Goal: Communication & Community: Ask a question

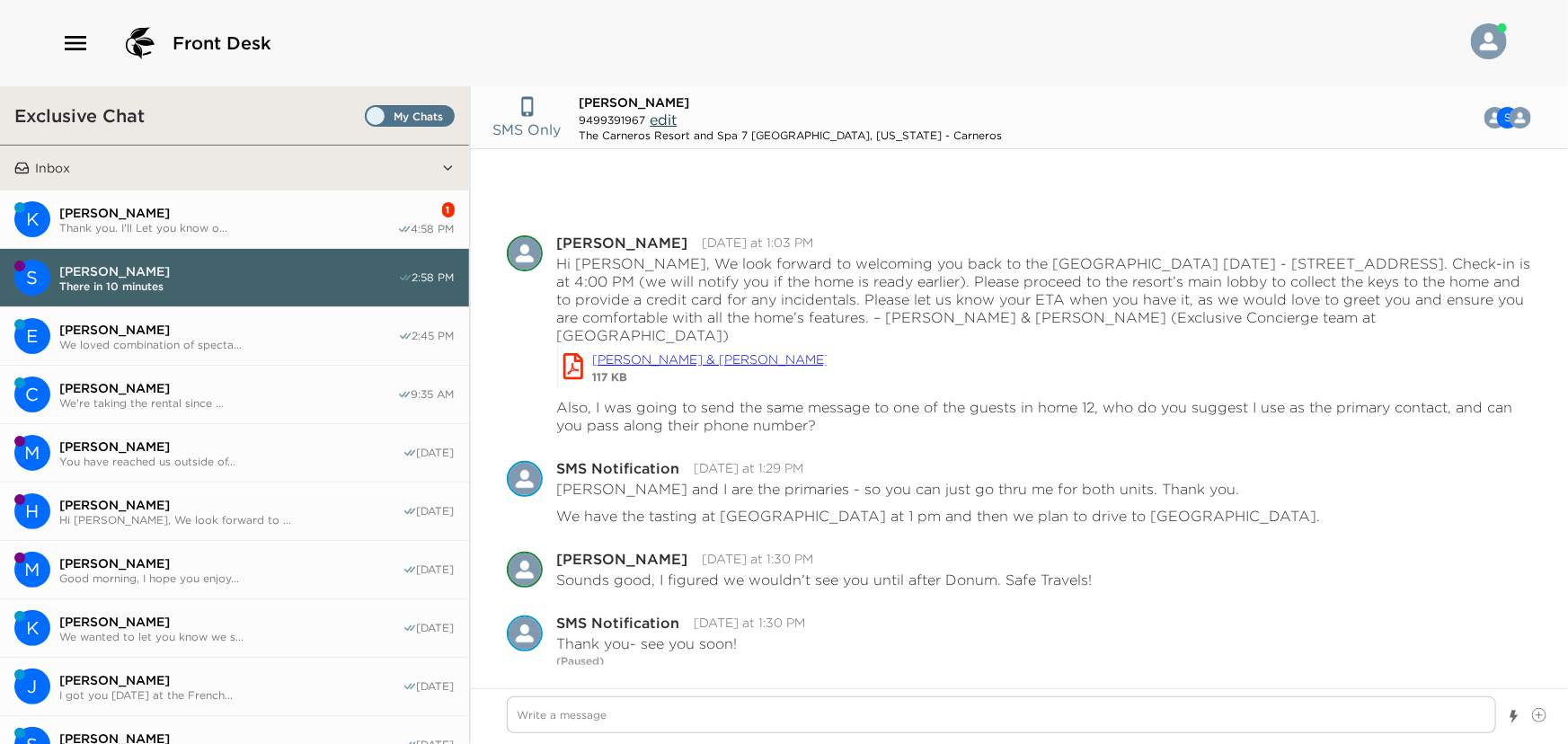
scroll to position [126, 0]
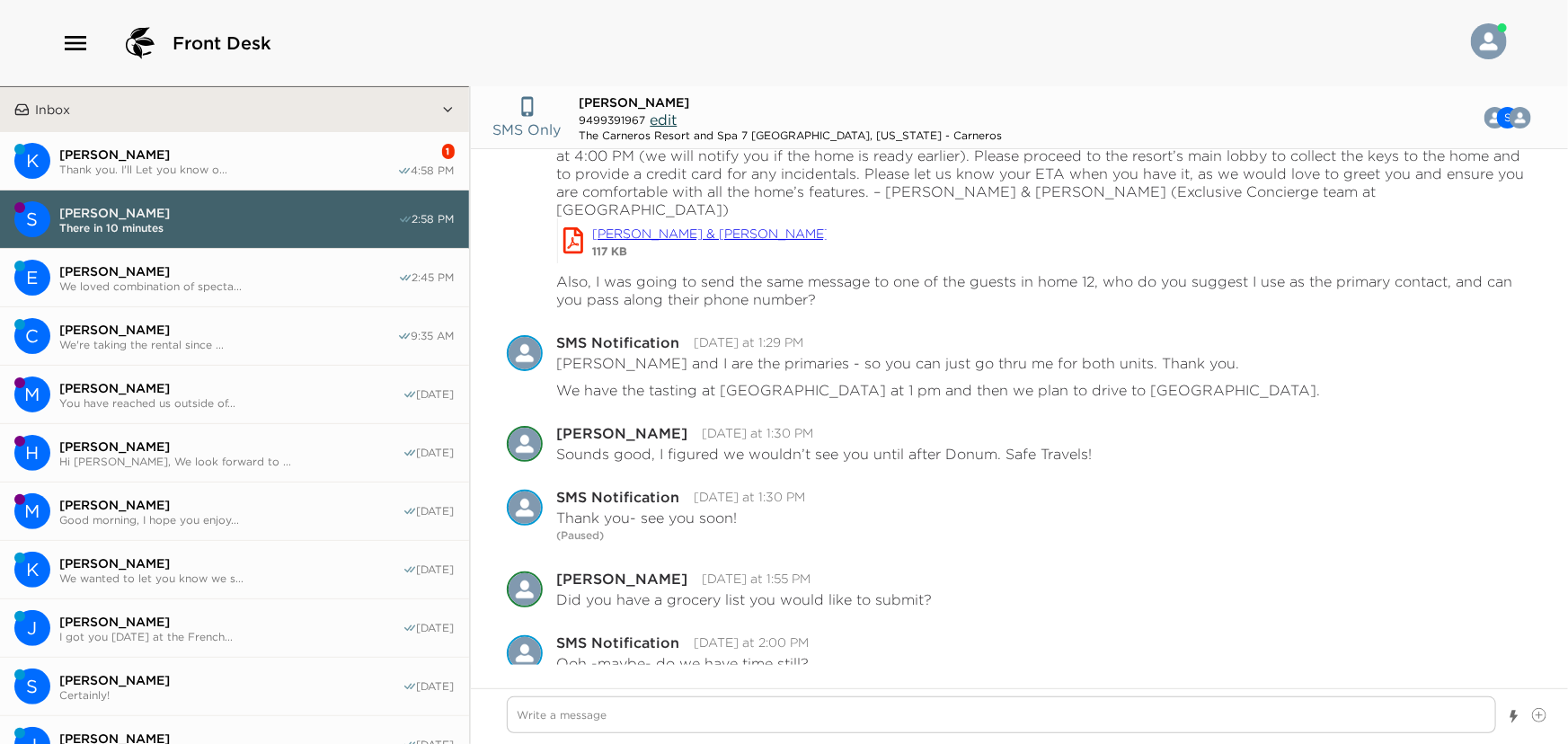
click at [126, 153] on span "Kristin Robins" at bounding box center [227, 155] width 338 height 16
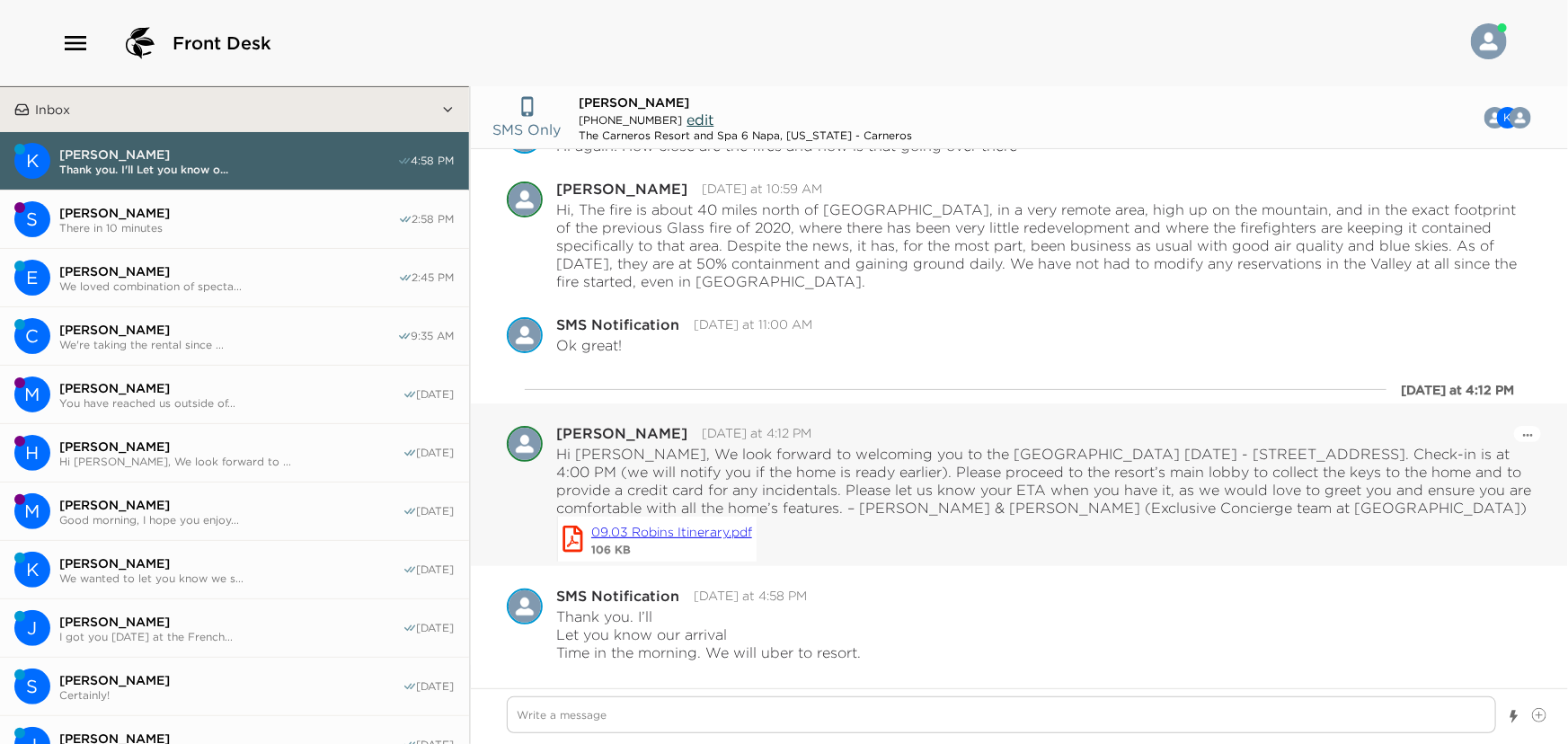
scroll to position [2075, 0]
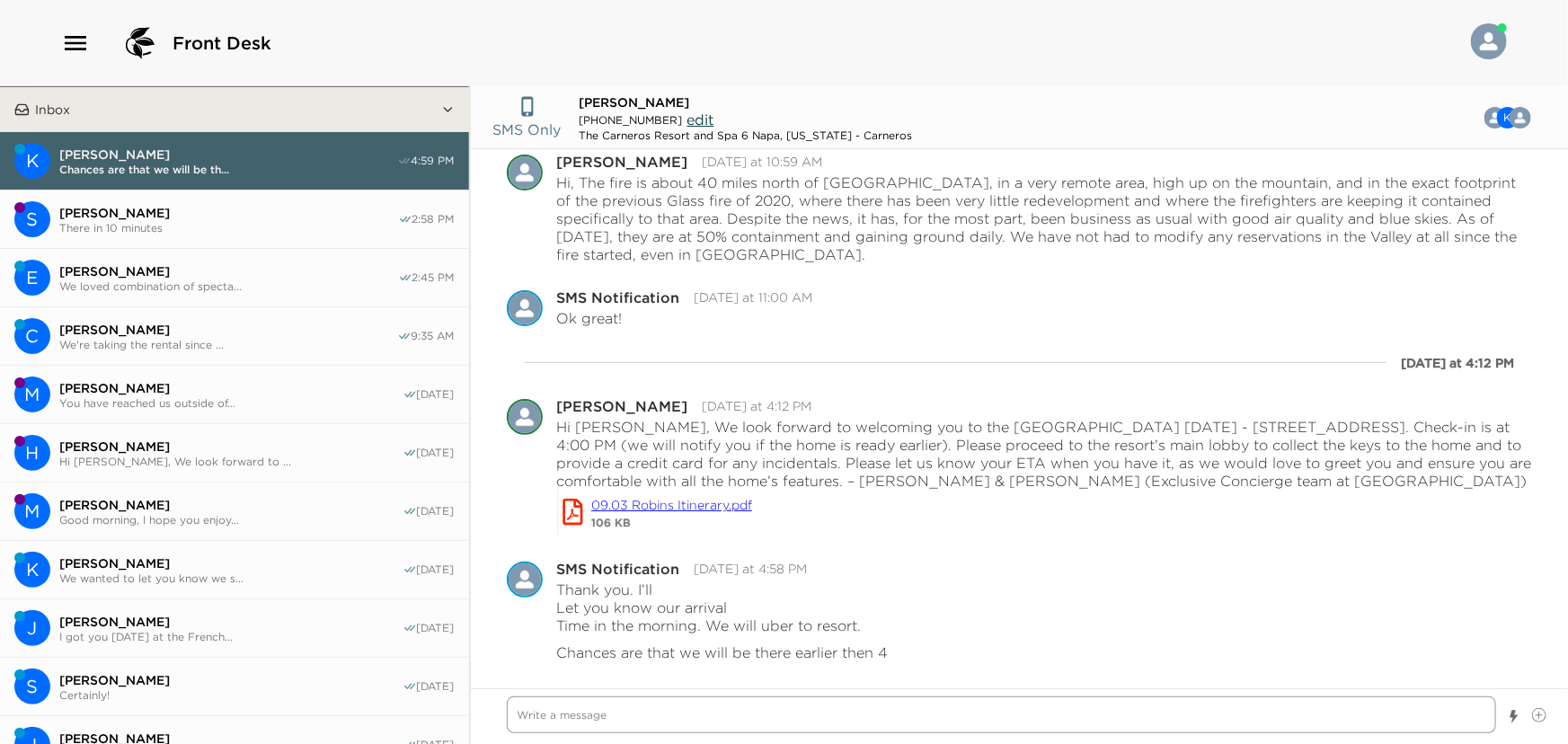
click at [661, 718] on textarea "Write a message" at bounding box center [1002, 713] width 990 height 36
type textarea "x"
type textarea "Y"
type textarea "x"
type textarea "YO"
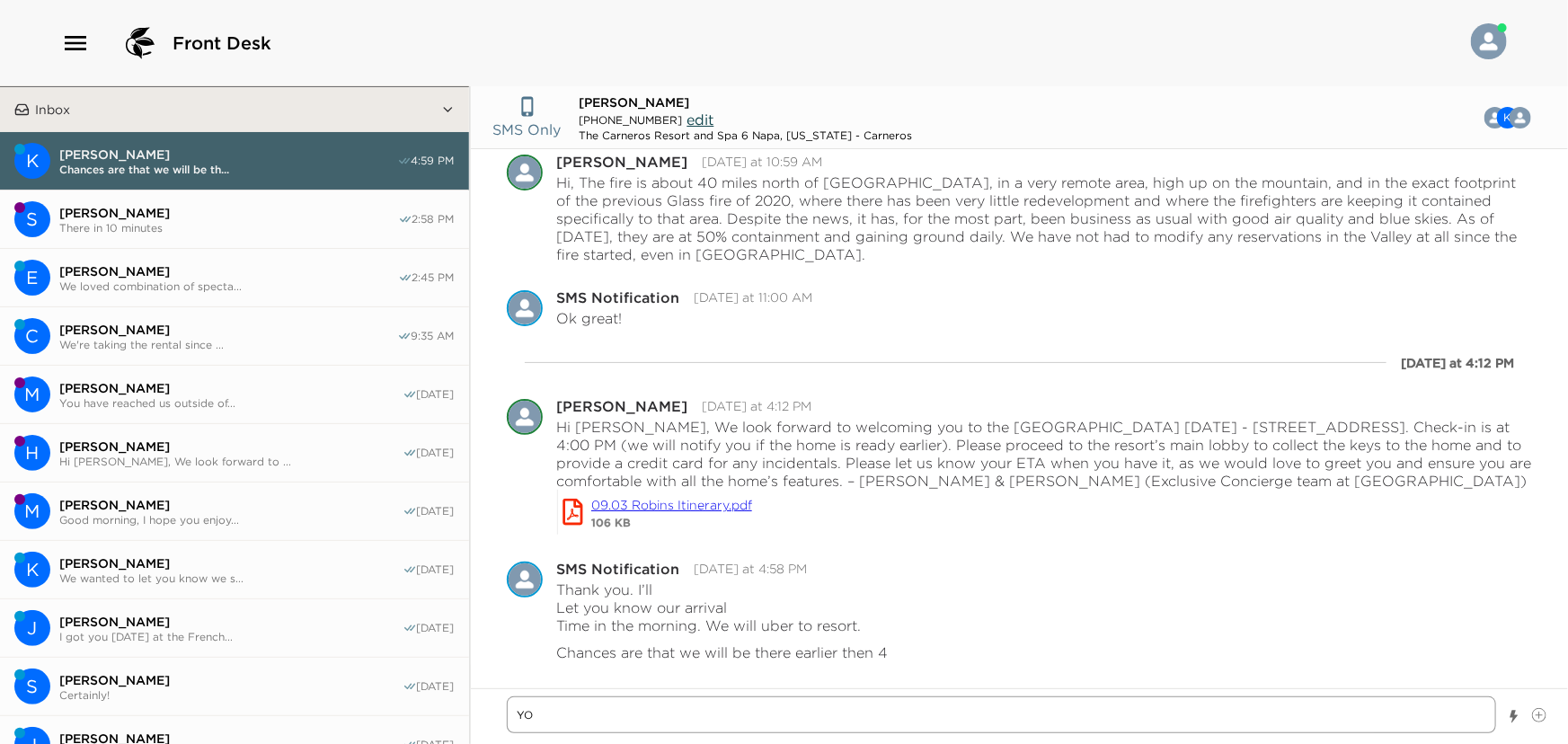
type textarea "x"
type textarea "YOu"
type textarea "x"
type textarea "YOu"
type textarea "x"
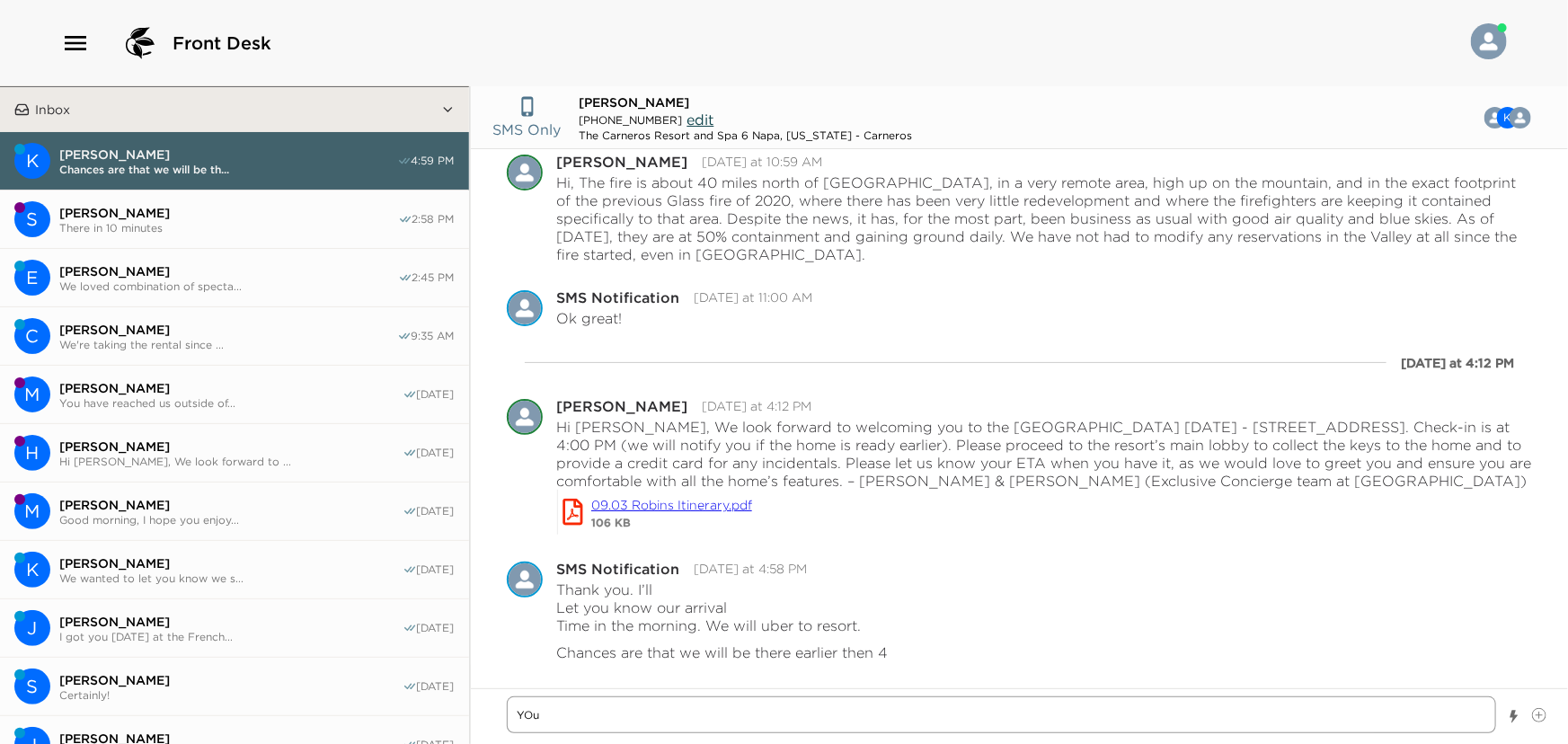
type textarea "YOu"
type textarea "x"
type textarea "YO"
type textarea "x"
type textarea "Y"
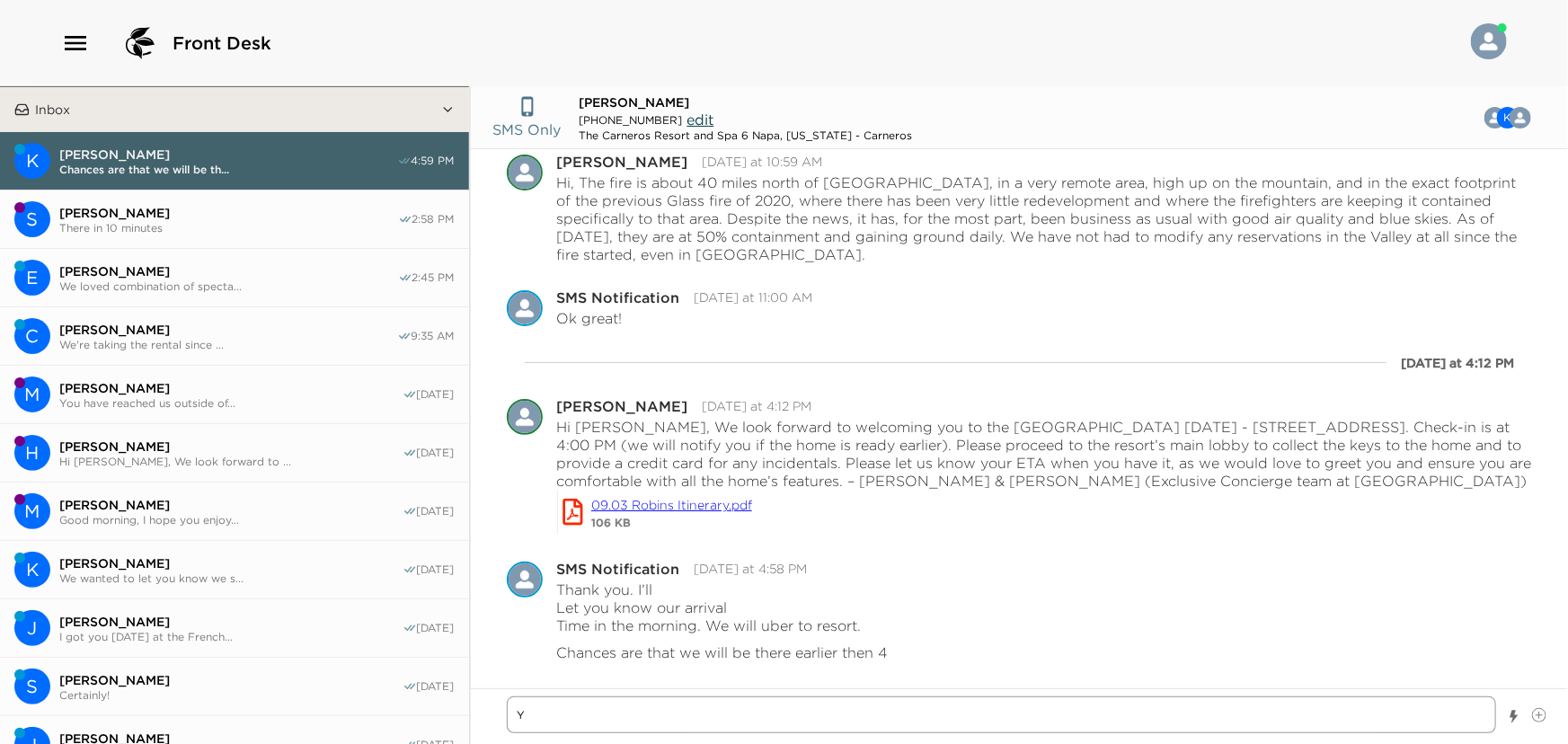
type textarea "x"
type textarea "Yo"
type textarea "x"
type textarea "You"
type textarea "x"
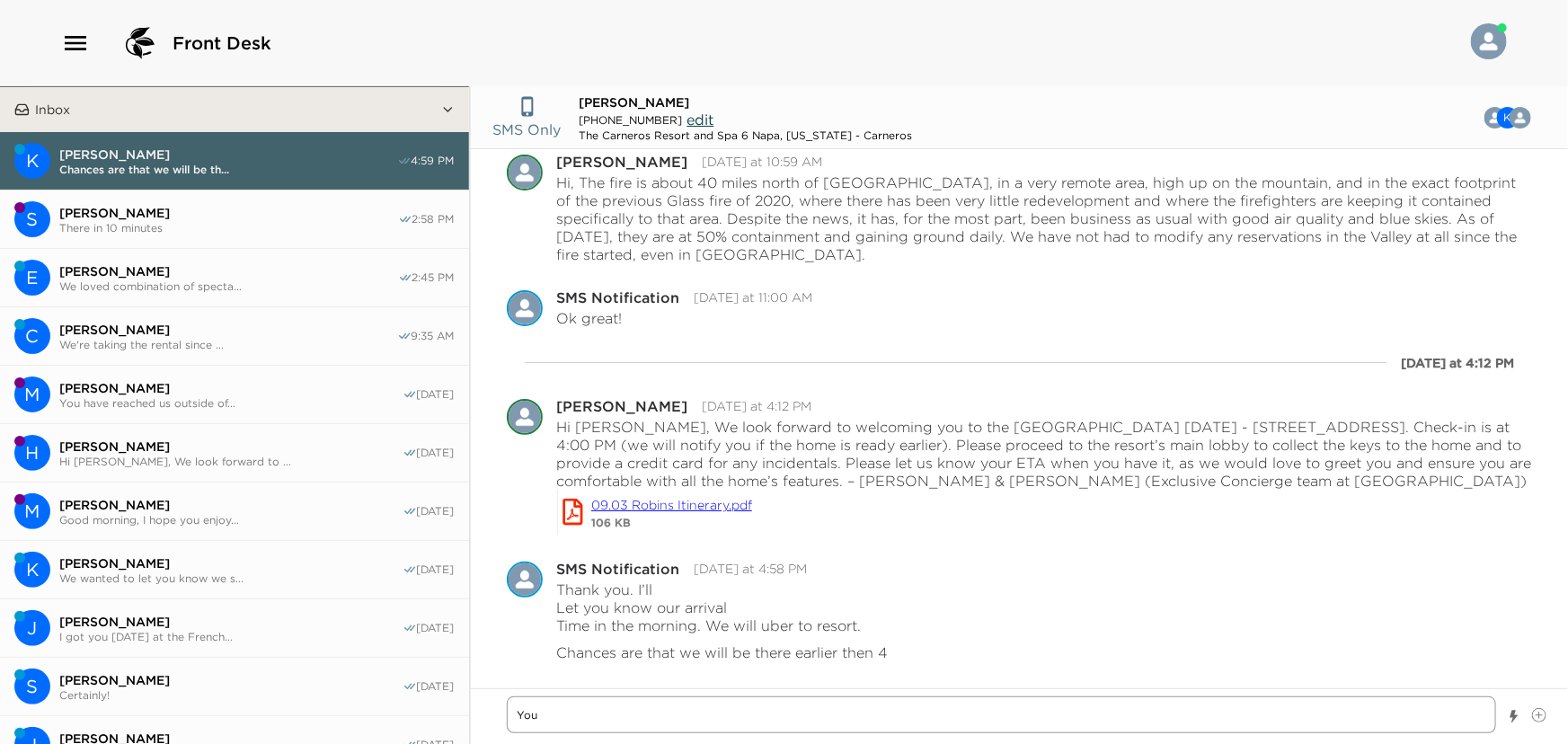
type textarea "You"
type textarea "x"
type textarea "You h"
type textarea "x"
type textarea "You ha"
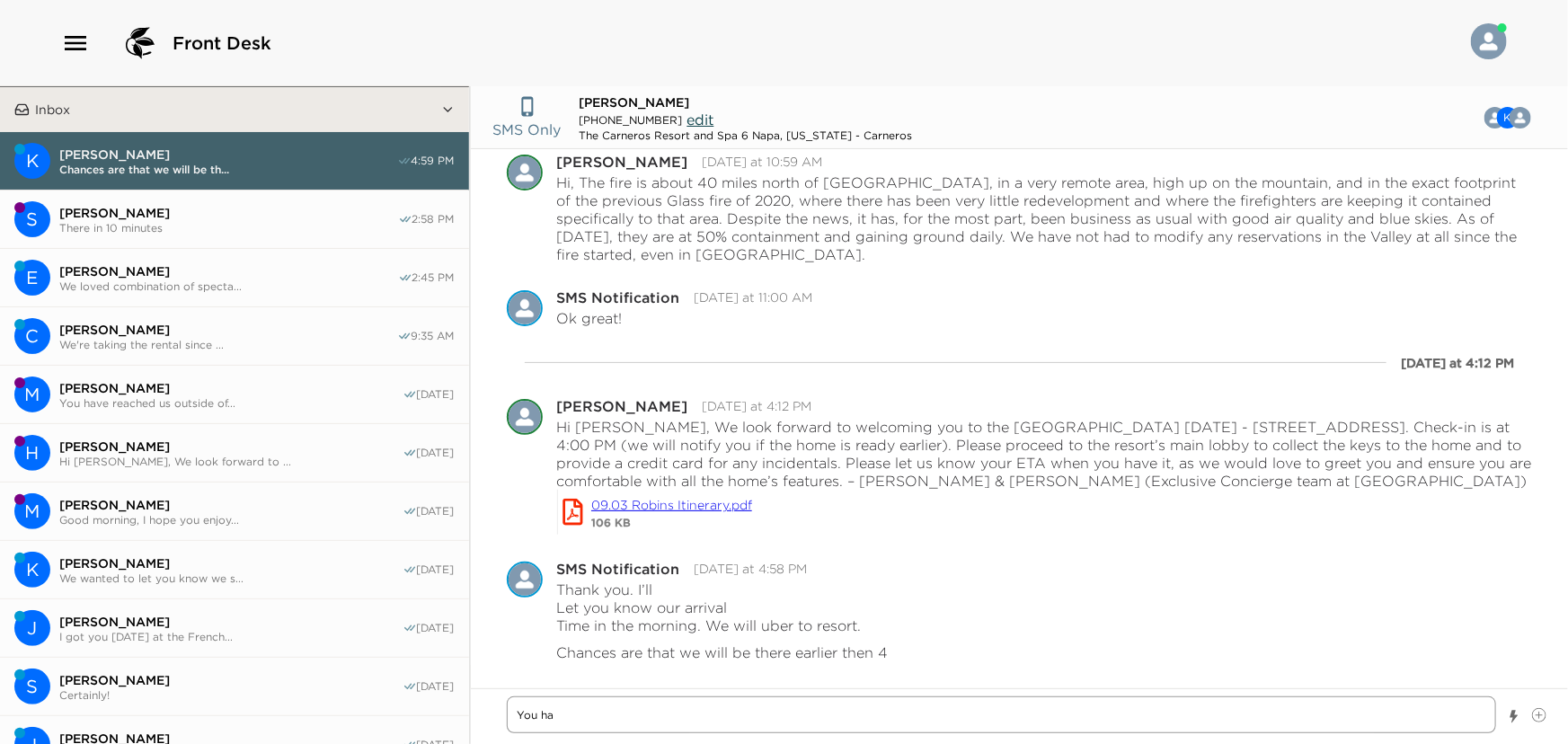
type textarea "x"
type textarea "You hav"
type textarea "x"
type textarea "You have"
type textarea "x"
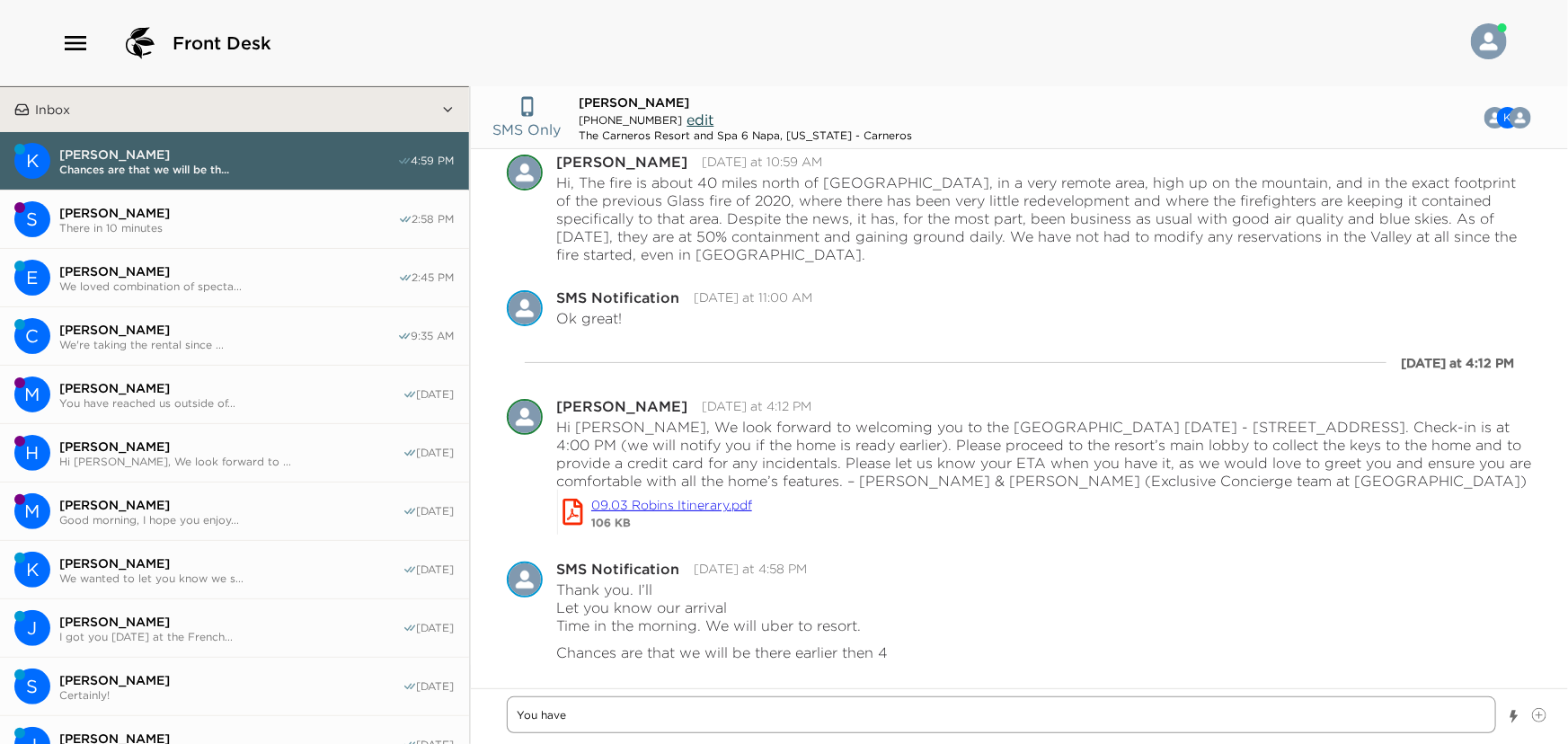
type textarea "You have"
type textarea "x"
type textarea "You have y"
type textarea "x"
type textarea "You have yo"
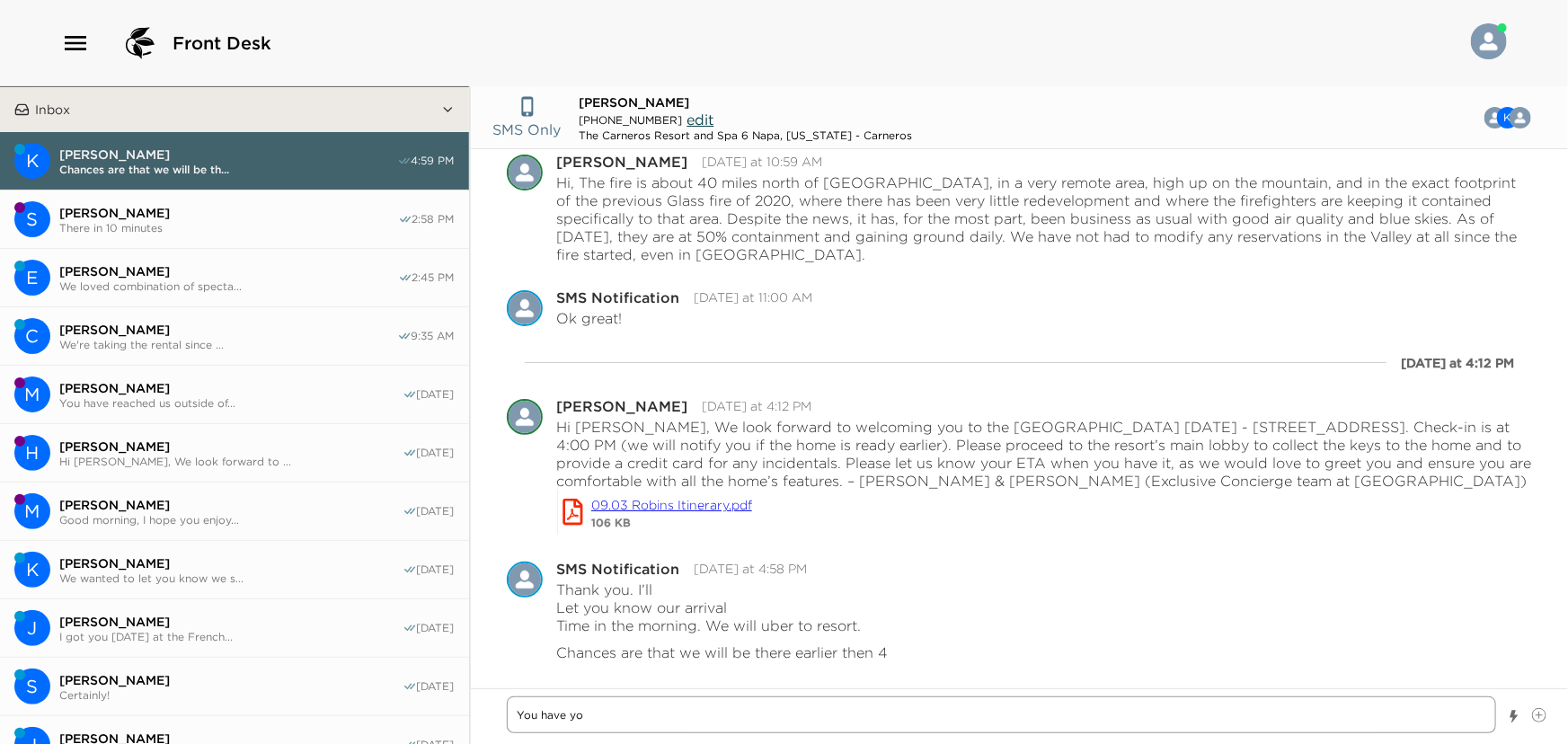
type textarea "x"
type textarea "You have you"
type textarea "x"
type textarea "You have your"
type textarea "x"
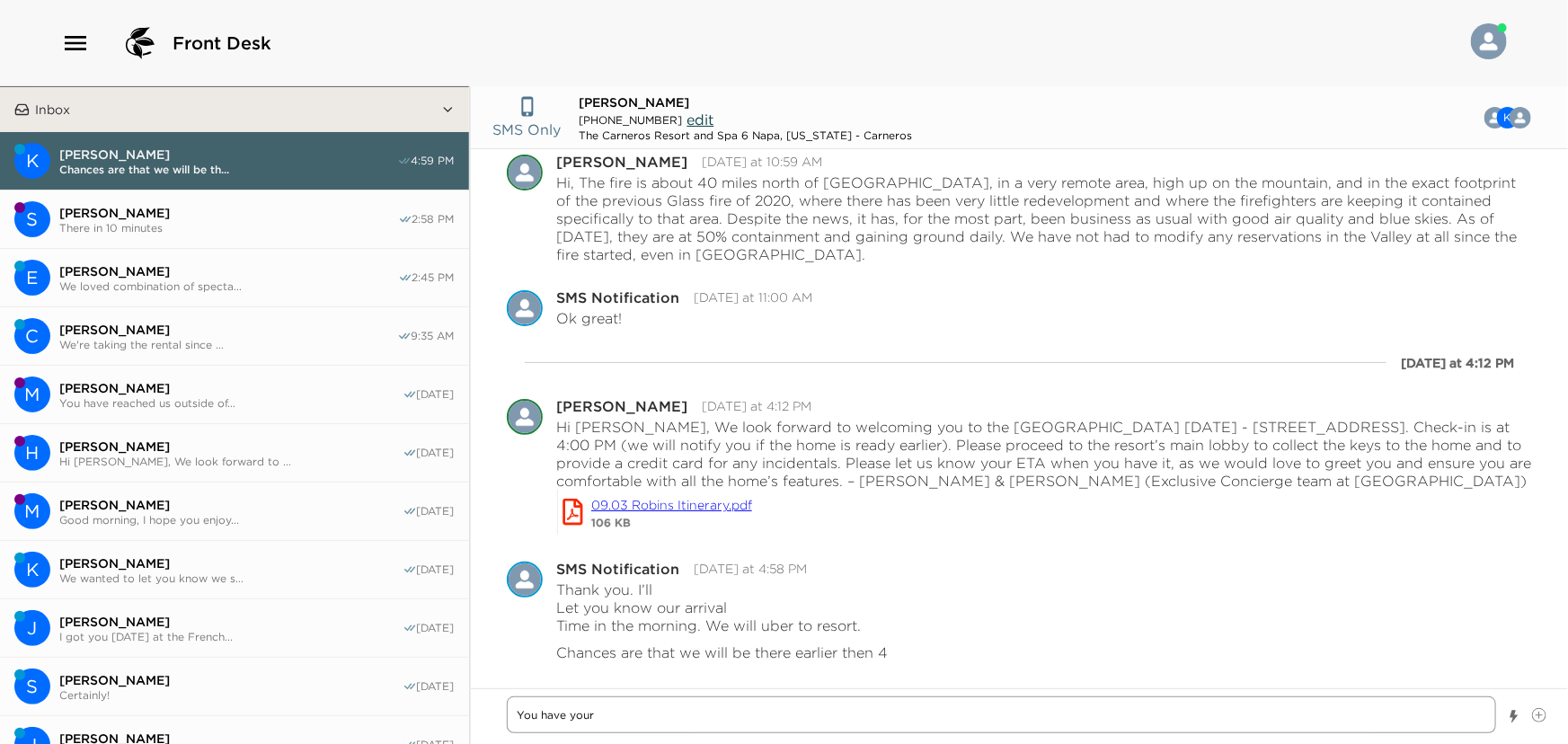
type textarea "You have your"
type textarea "x"
type textarea "You have your t"
type textarea "x"
type textarea "You have your ta"
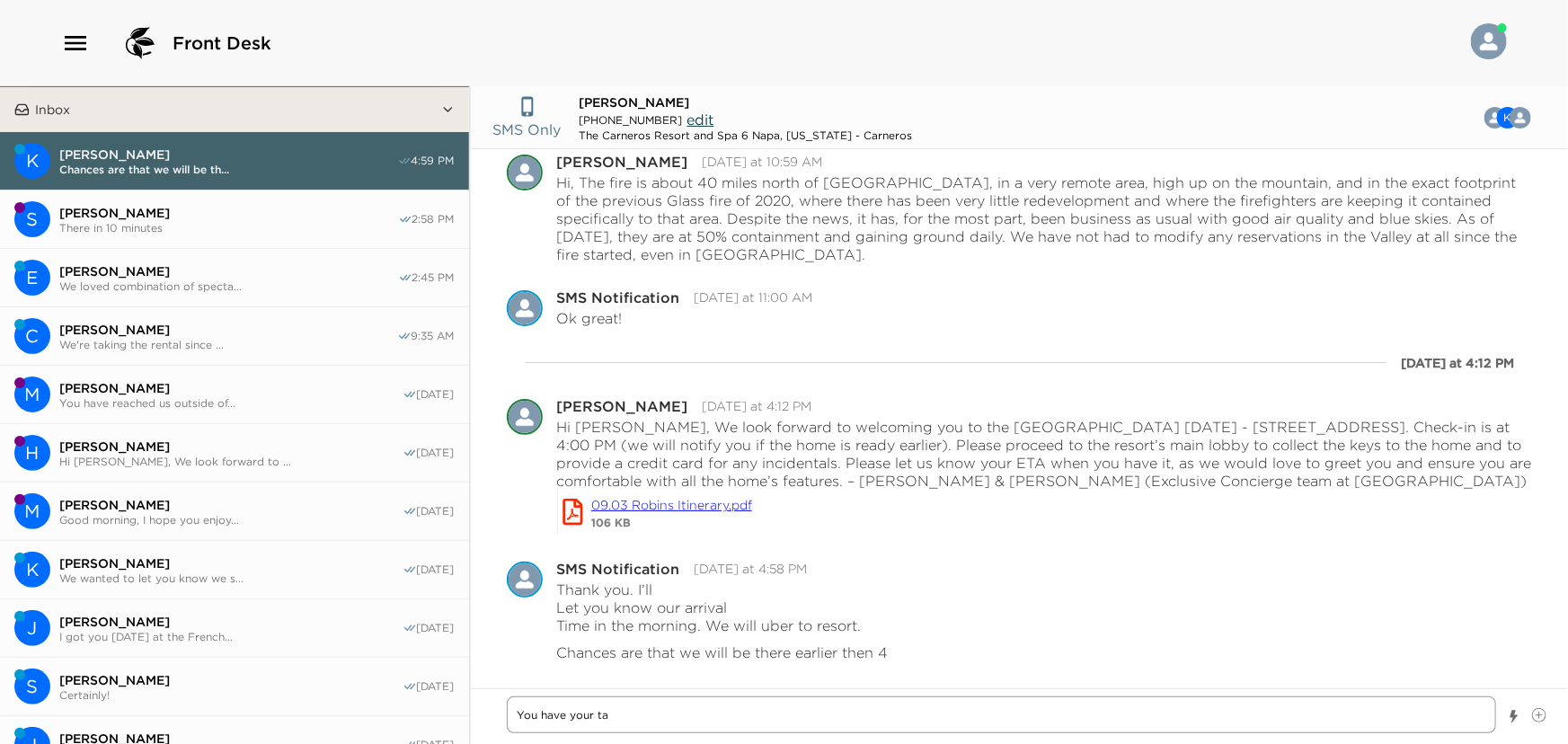
type textarea "x"
type textarea "You have your tas"
type textarea "x"
type textarea "You have your tast"
type textarea "x"
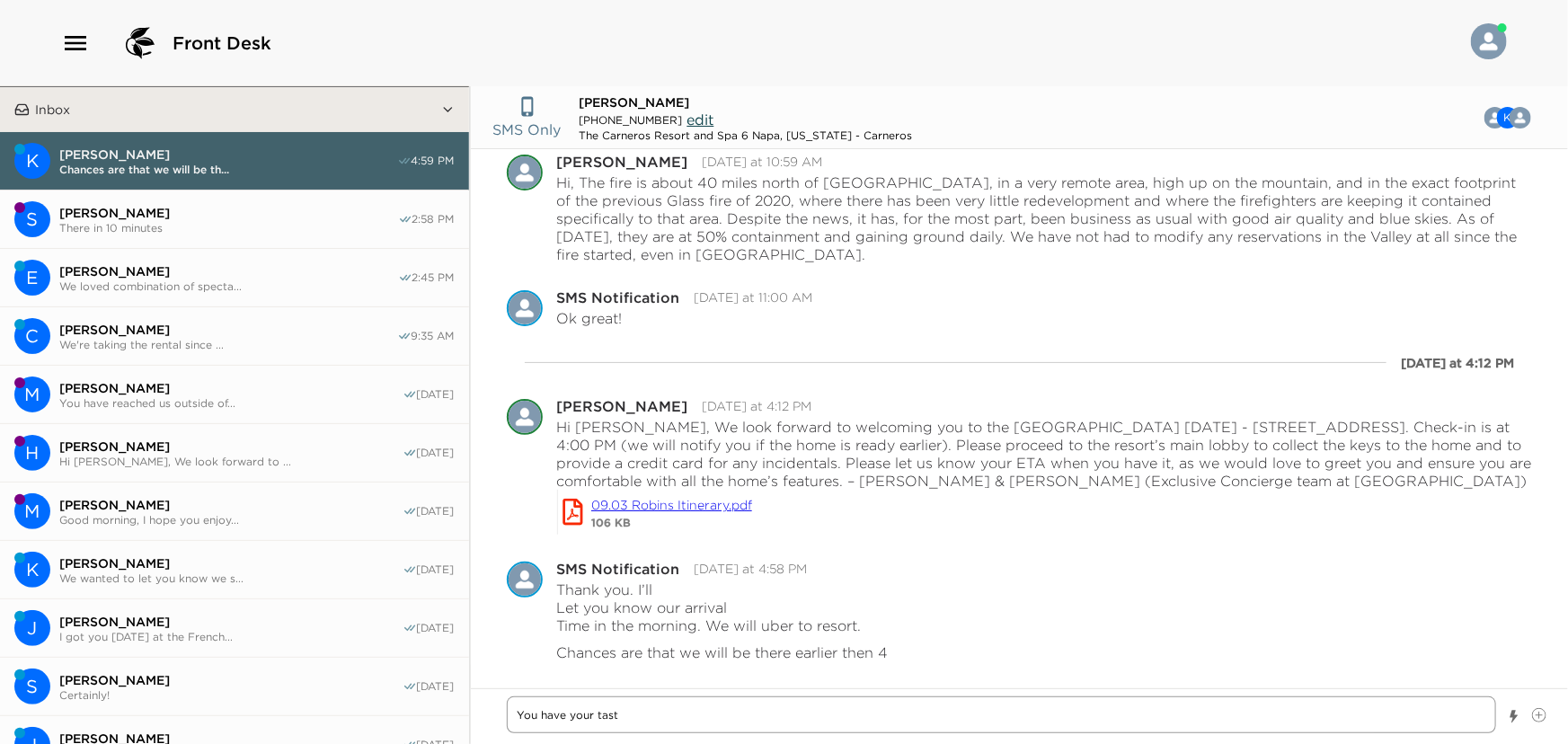
type textarea "You have your tasti"
type textarea "x"
type textarea "You have your tastin"
type textarea "x"
type textarea "You have your tasting"
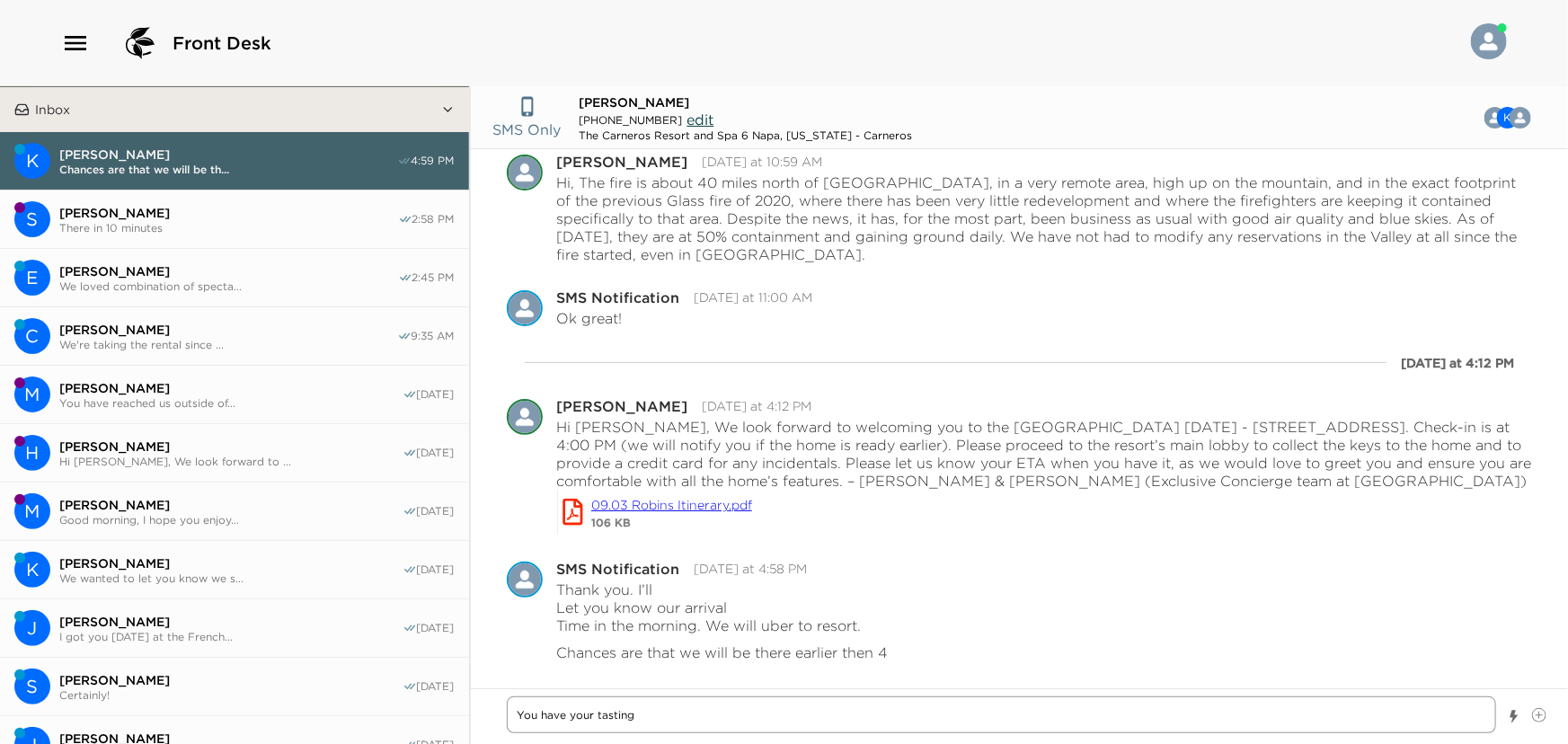
type textarea "x"
type textarea "You have your tastings"
type textarea "x"
type textarea "You have your tastings"
type textarea "x"
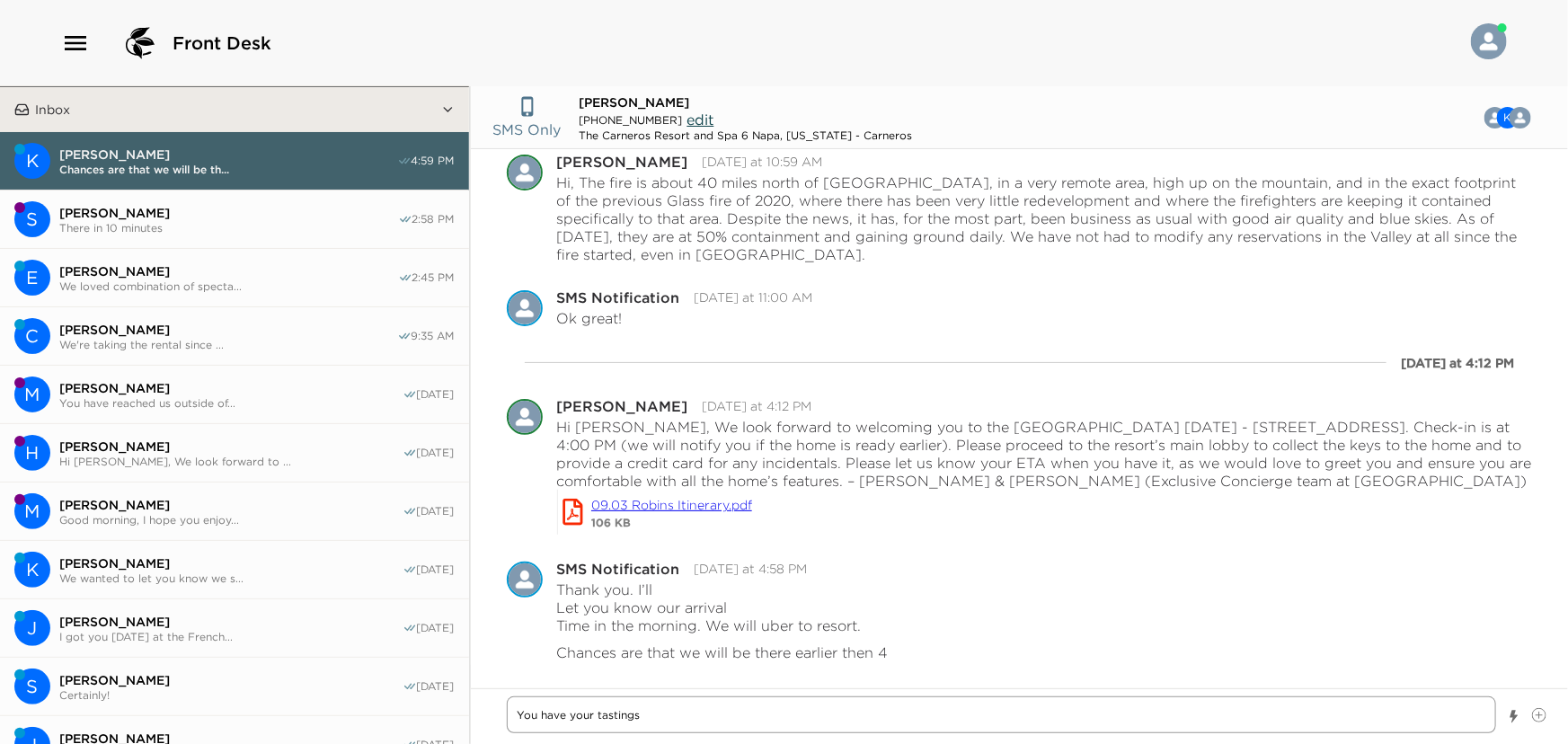
type textarea "You have your tastings u"
type textarea "x"
type textarea "You have your tastings up"
type textarea "x"
type textarea "You have your tastings u"
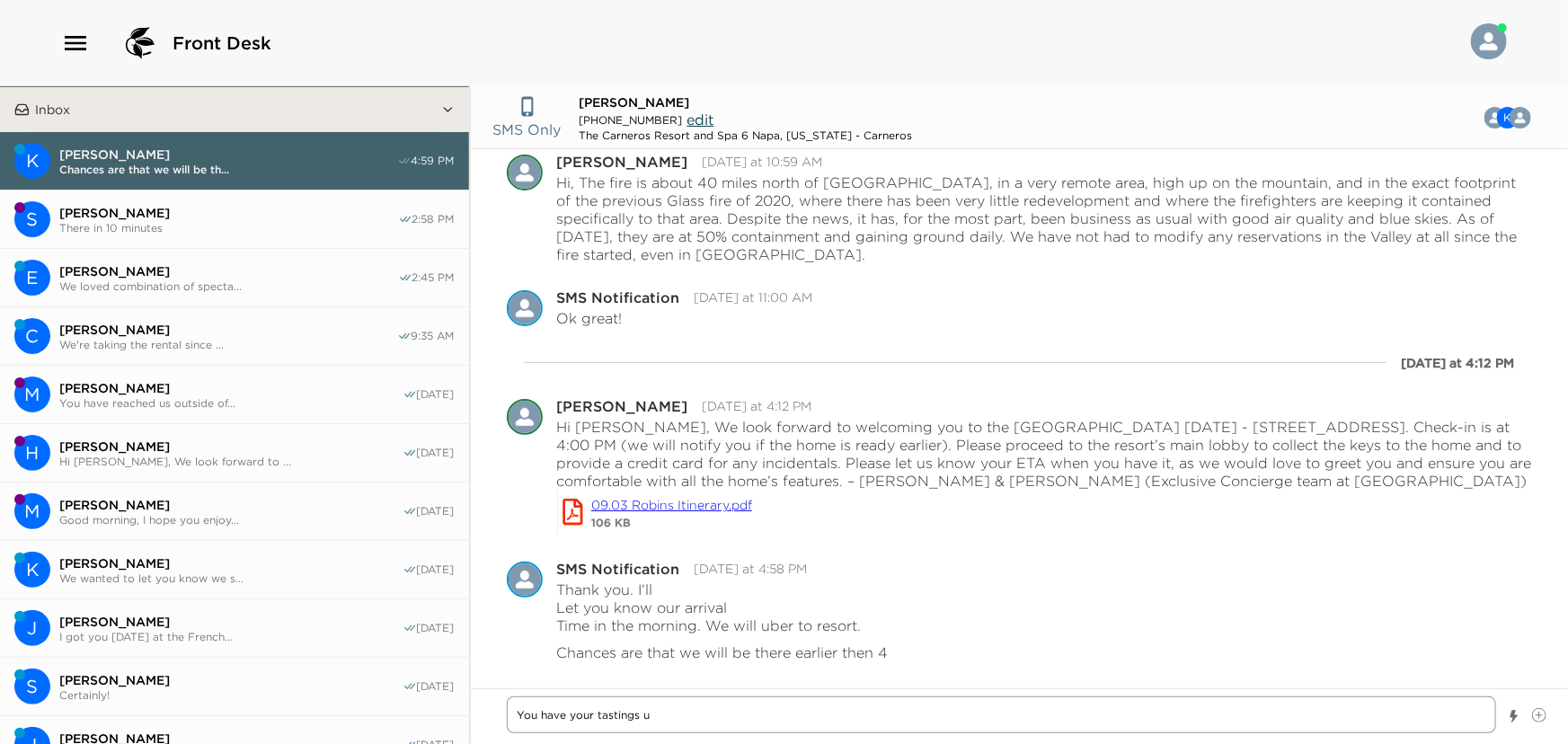
type textarea "x"
type textarea "You have your tastings"
type textarea "x"
type textarea "You have your tastings"
type textarea "x"
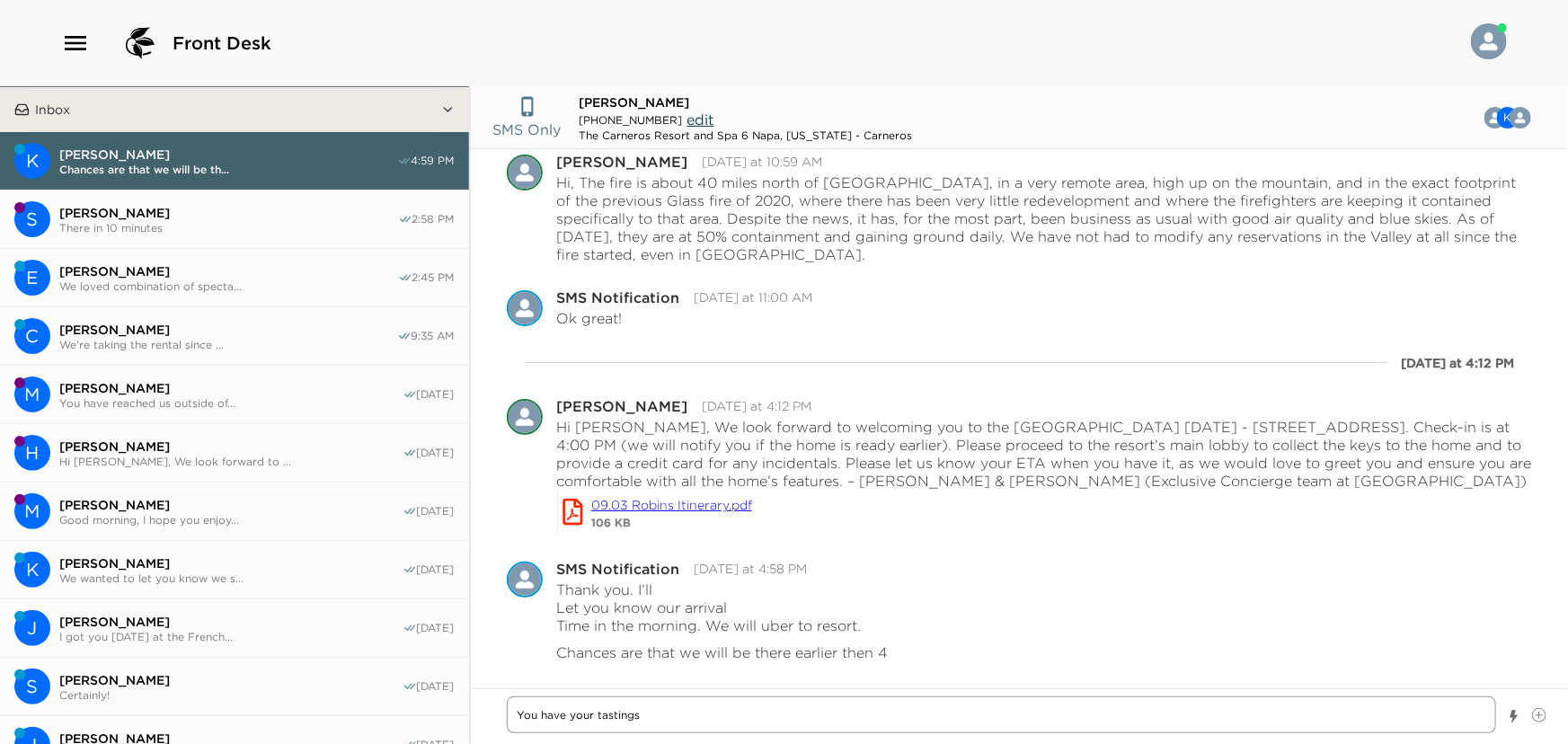
type textarea "You have your tasting"
type textarea "x"
type textarea "You have your tastin"
type textarea "x"
type textarea "You have your tasti"
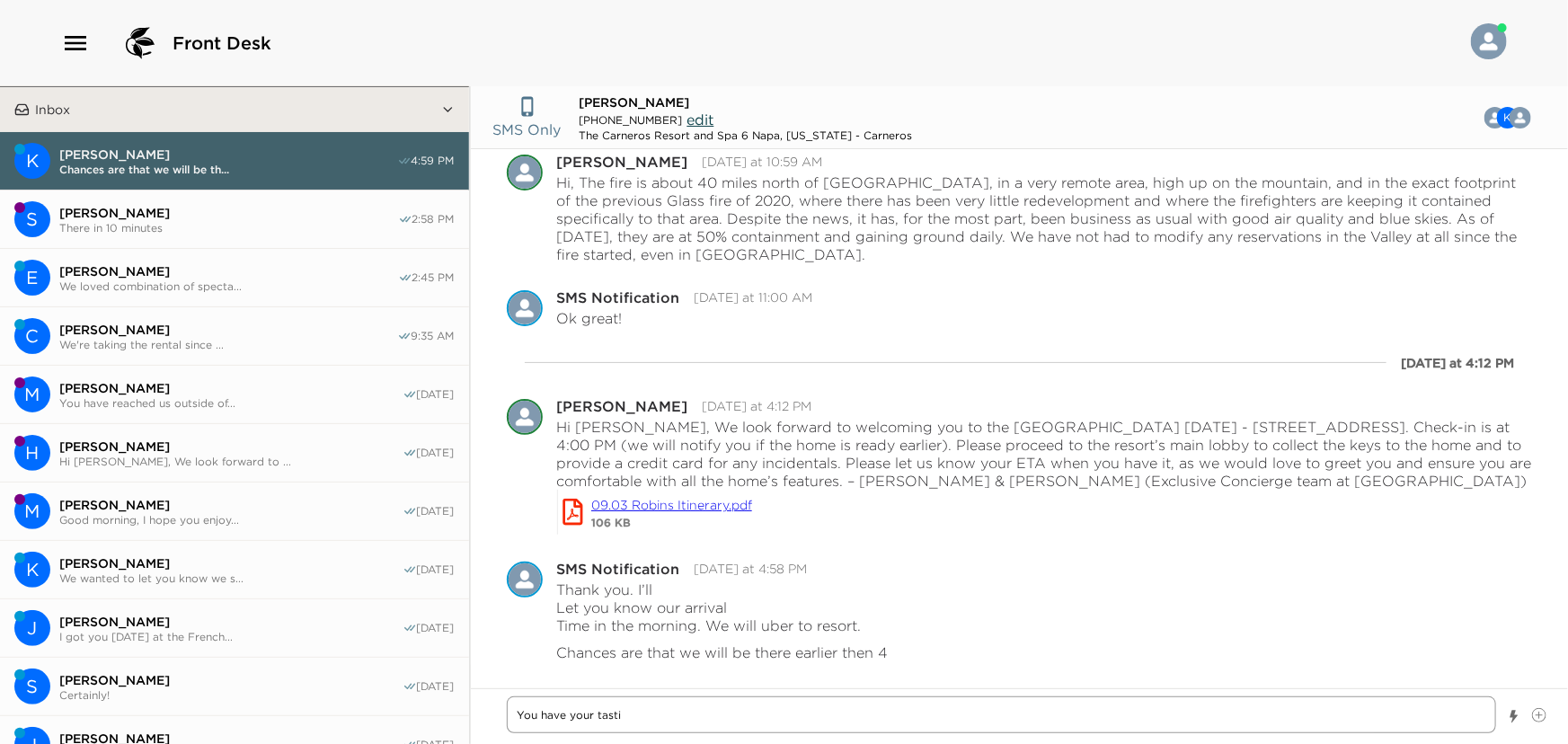
type textarea "x"
type textarea "You have your tast"
type textarea "x"
type textarea "You have your tas"
type textarea "x"
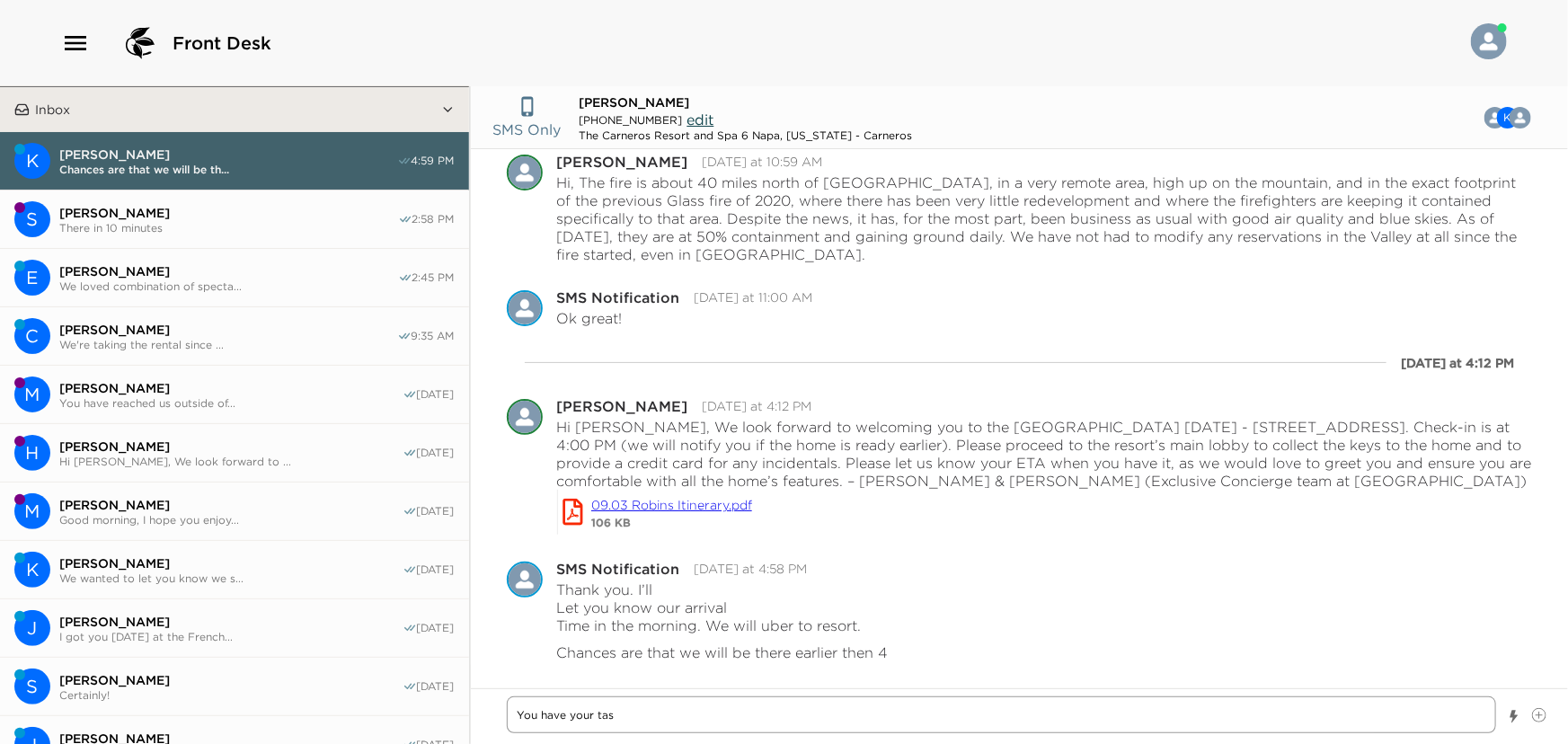
type textarea "You have your ta"
type textarea "x"
type textarea "You have your t"
type textarea "x"
type textarea "You have your"
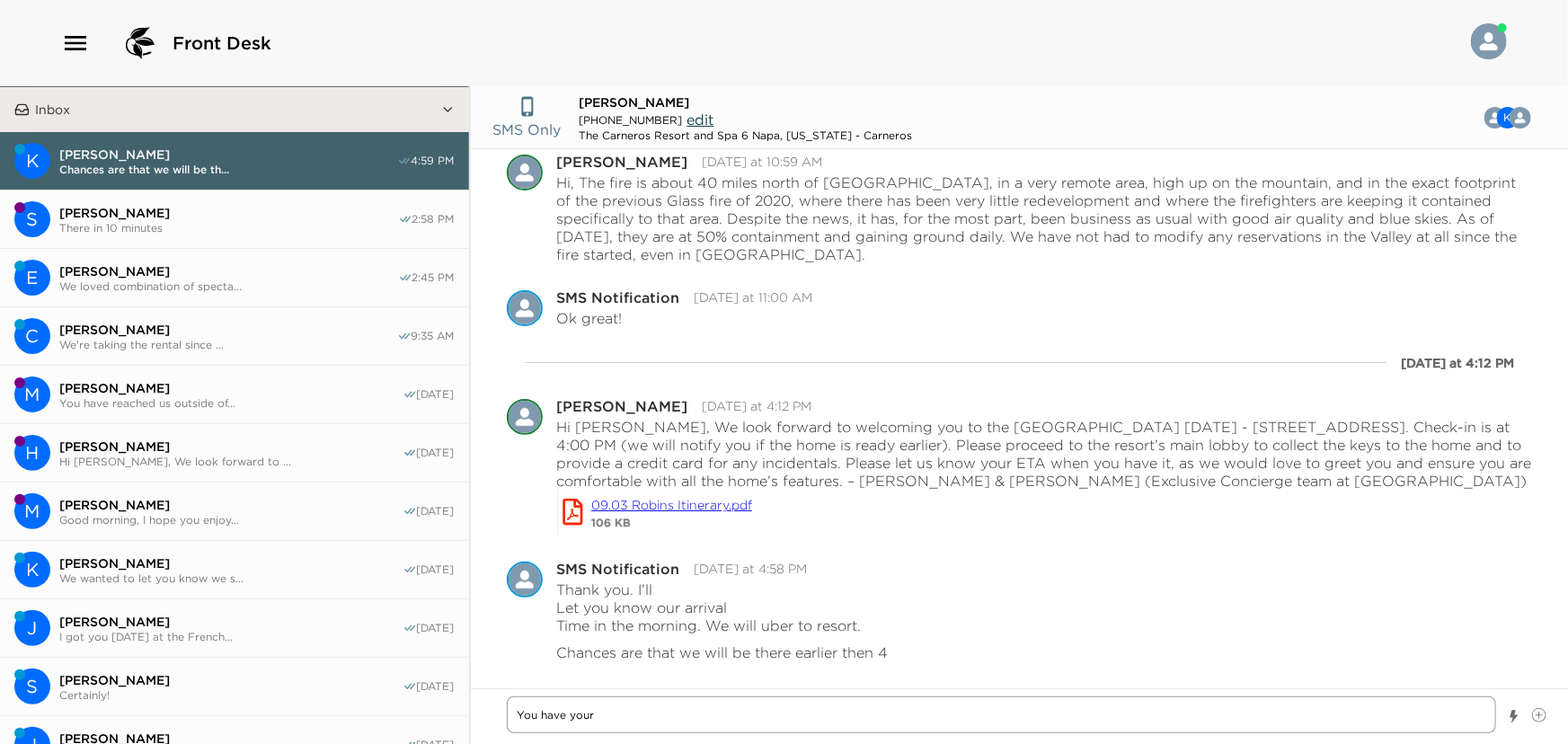
type textarea "x"
type textarea "You have your"
type textarea "x"
type textarea "You have you"
type textarea "x"
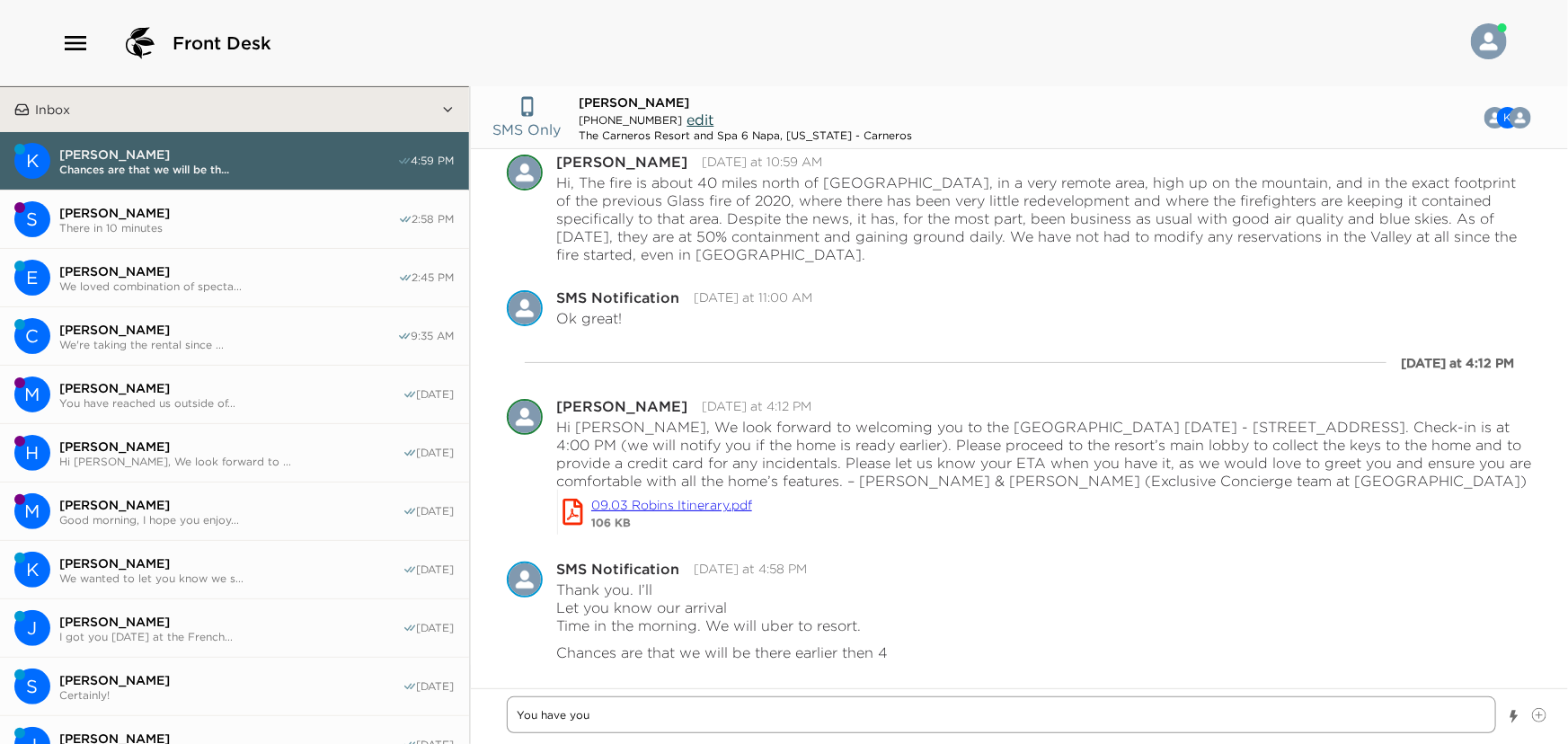
type textarea "You have yo"
type textarea "x"
type textarea "You have y"
type textarea "x"
type textarea "You have"
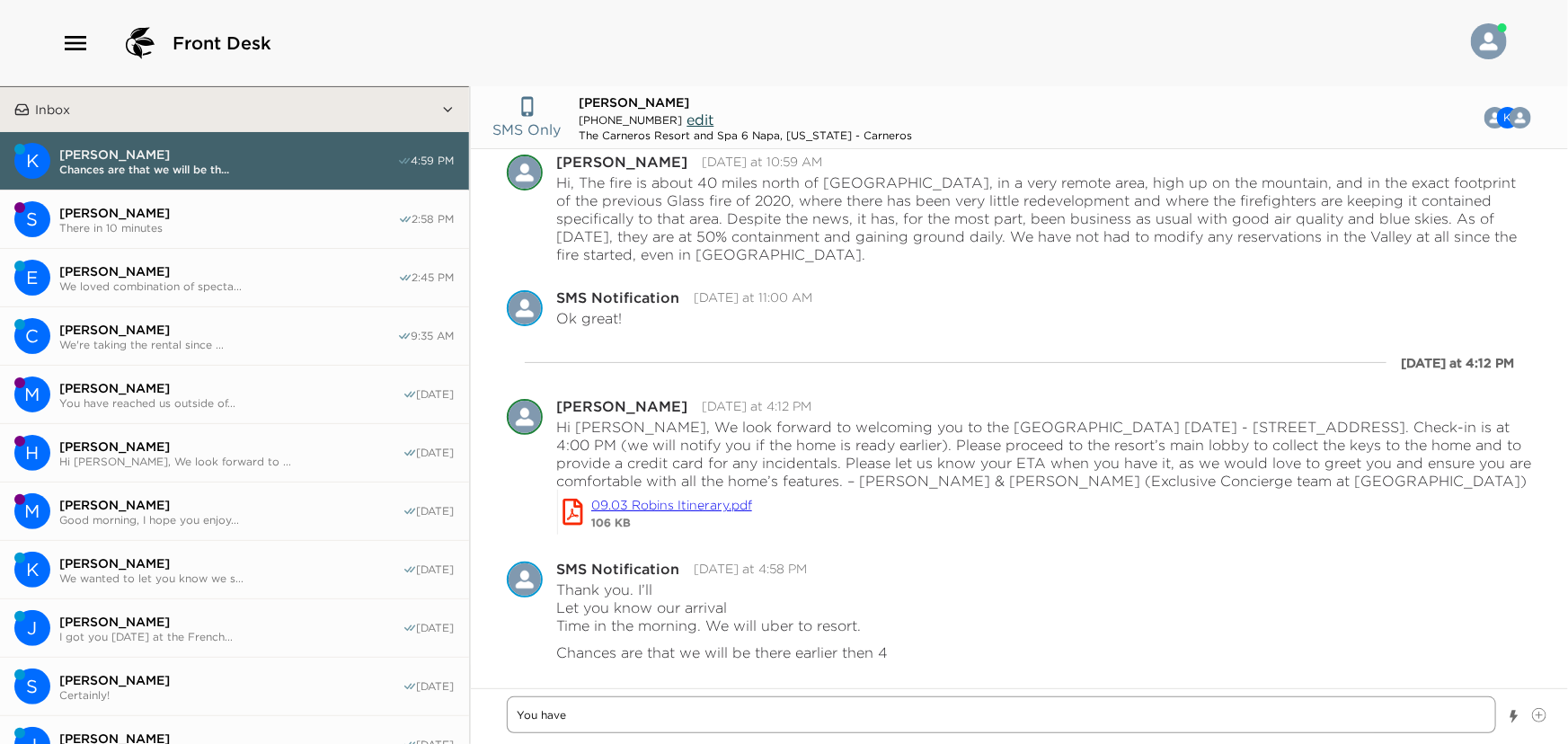
type textarea "x"
type textarea "You have"
type textarea "x"
type textarea "You hav"
type textarea "x"
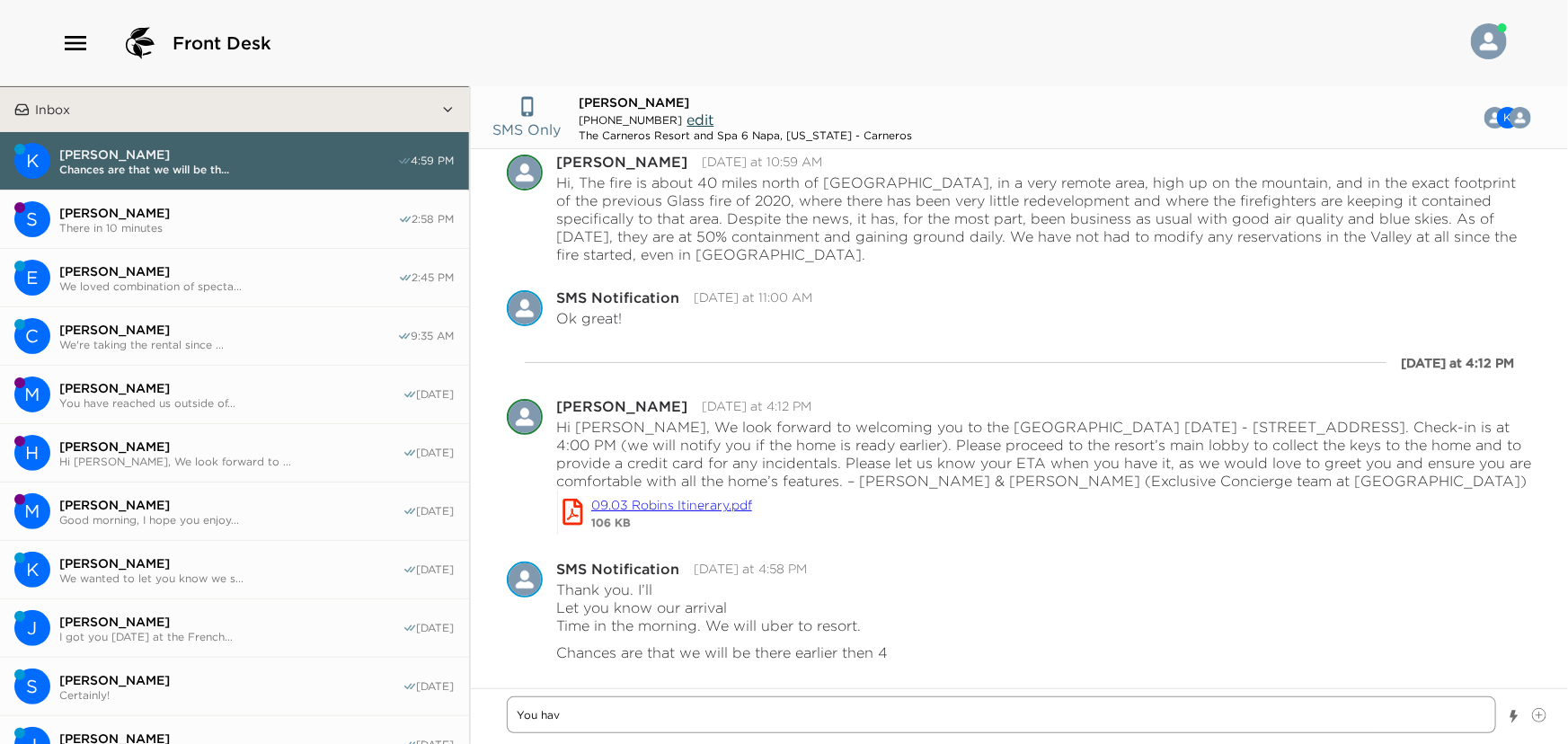
type textarea "You ha"
type textarea "x"
type textarea "You h"
type textarea "x"
type textarea "You"
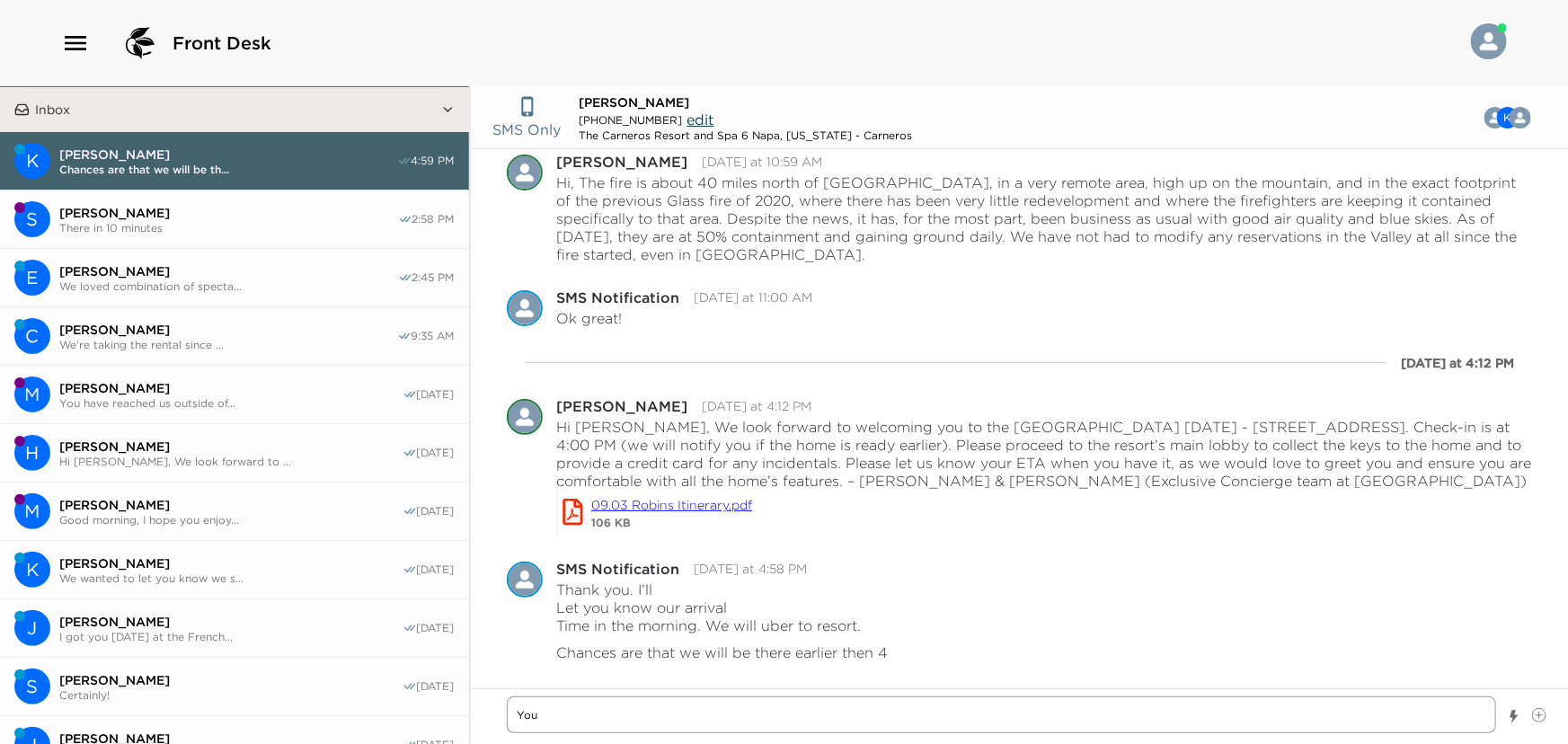
type textarea "x"
type textarea "You"
type textarea "x"
type textarea "Yo"
type textarea "x"
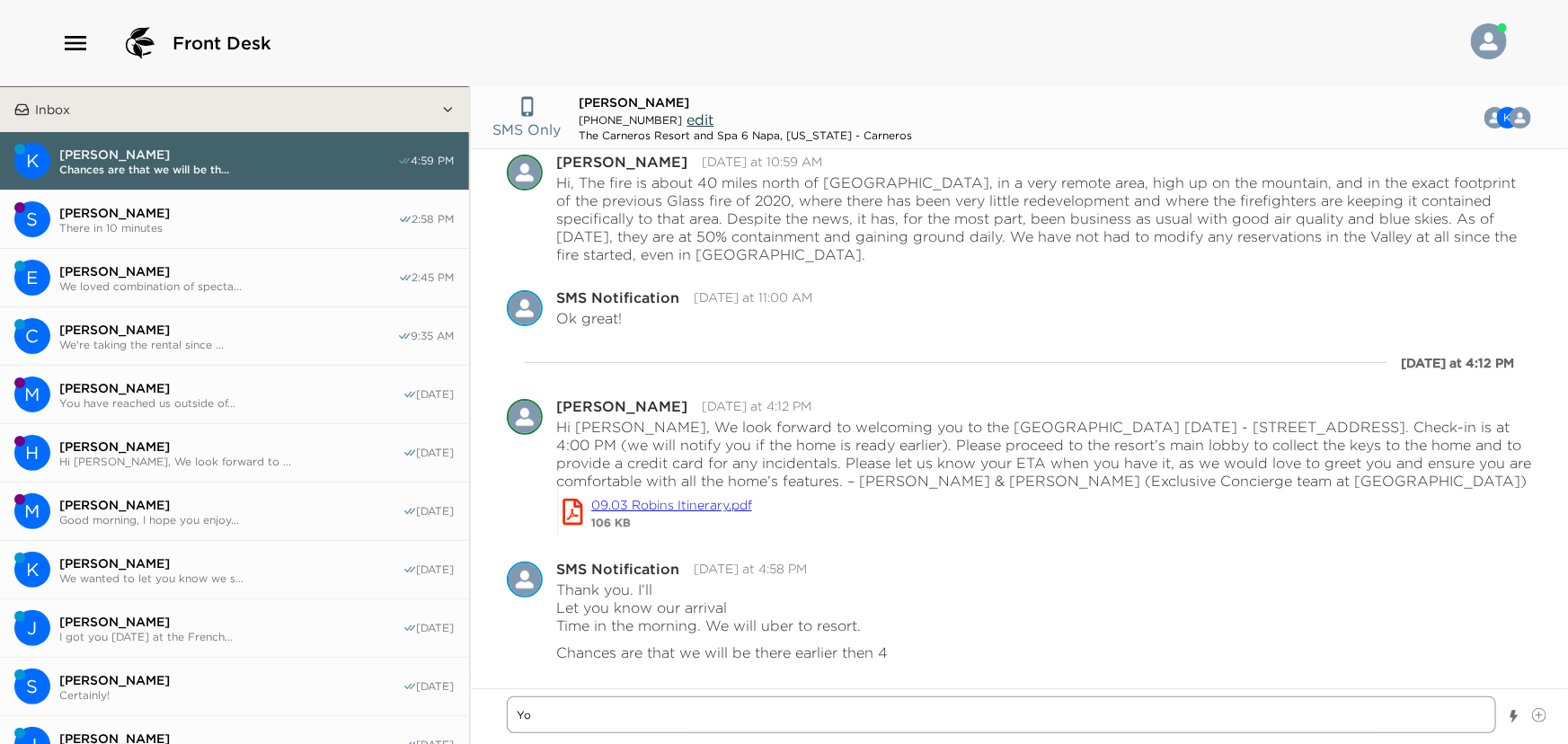
type textarea "Y"
type textarea "x"
type textarea "Y"
type textarea "x"
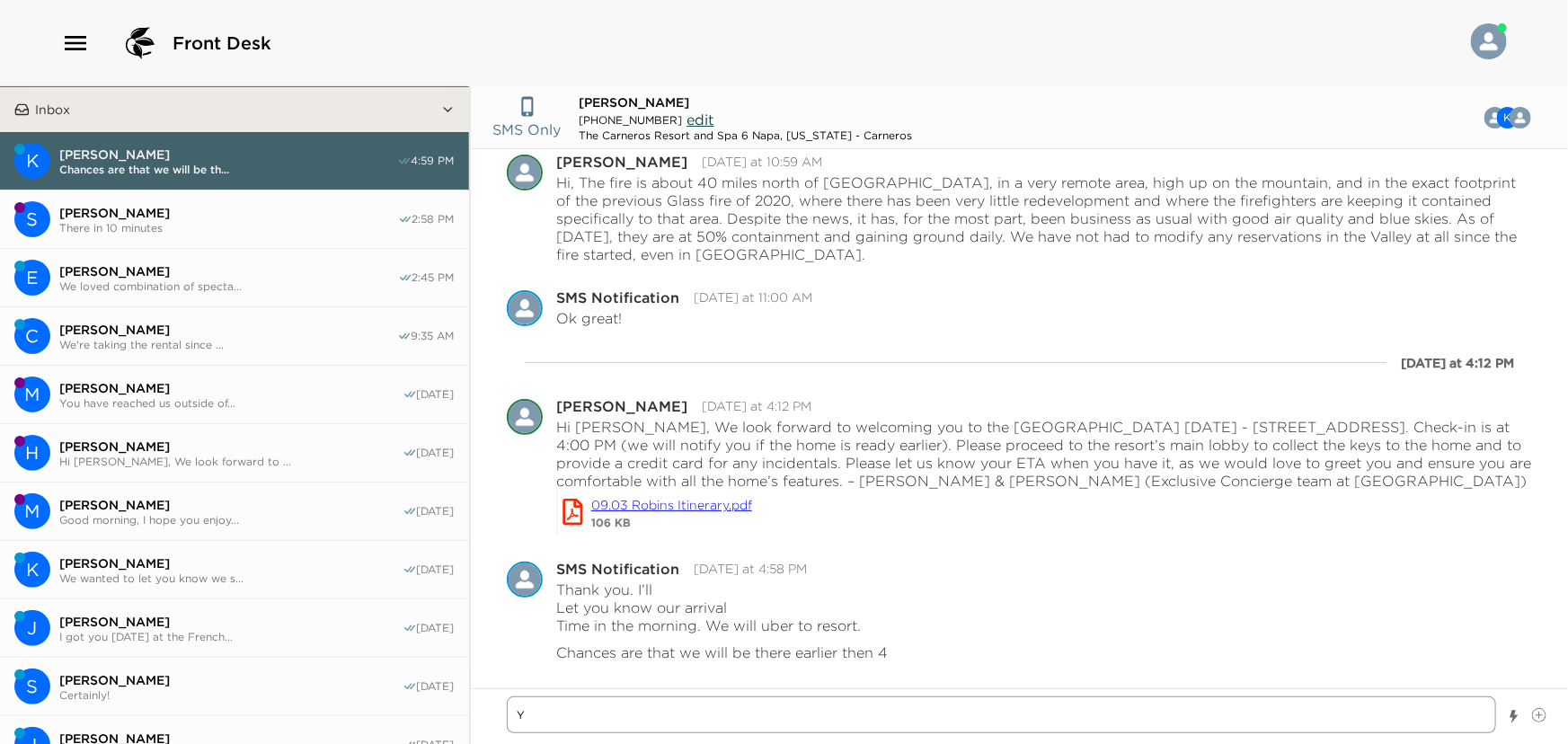
type textarea "Yo"
type textarea "x"
type textarea "You"
type textarea "x"
type textarea "You"
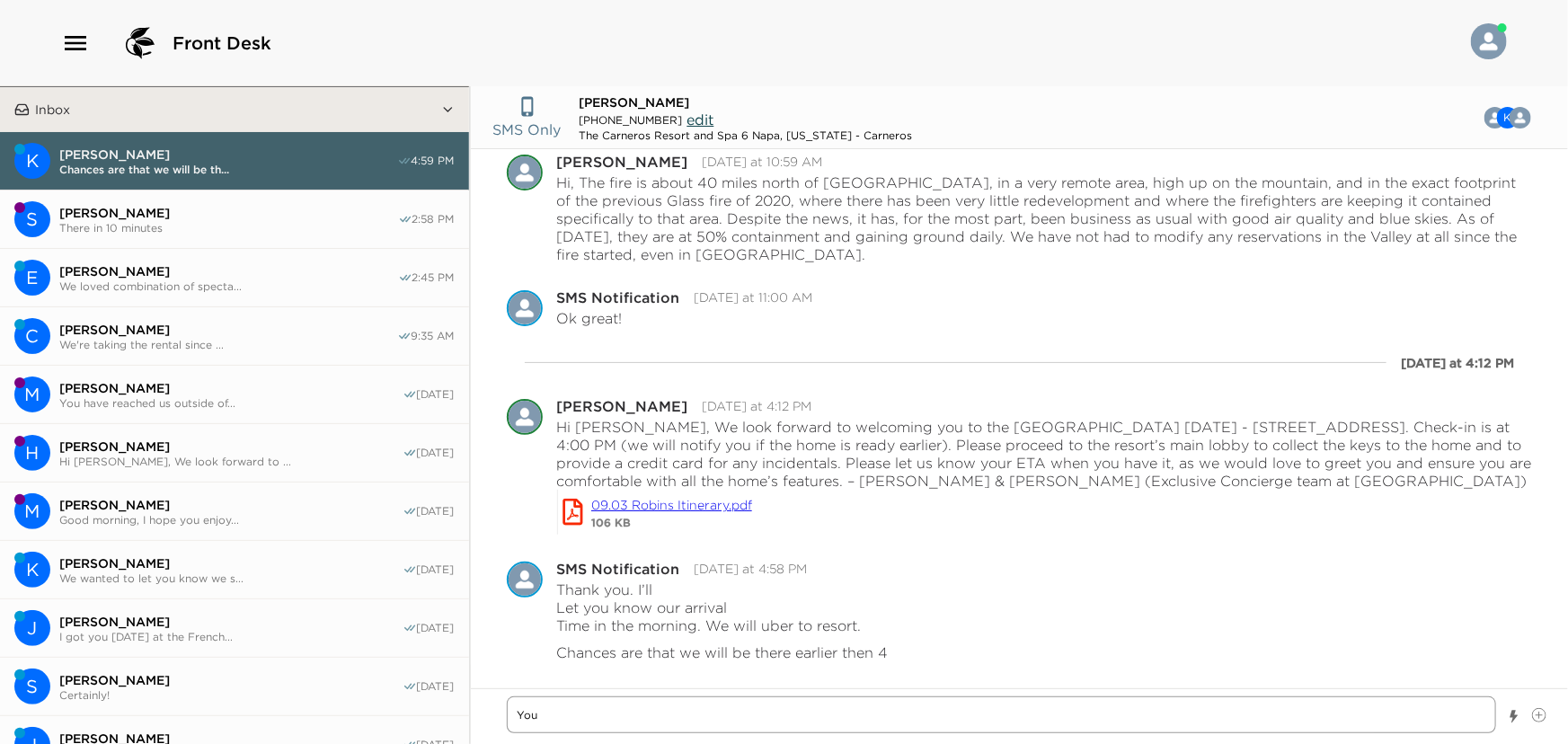
type textarea "x"
type textarea "You c"
type textarea "x"
type textarea "You ca"
type textarea "x"
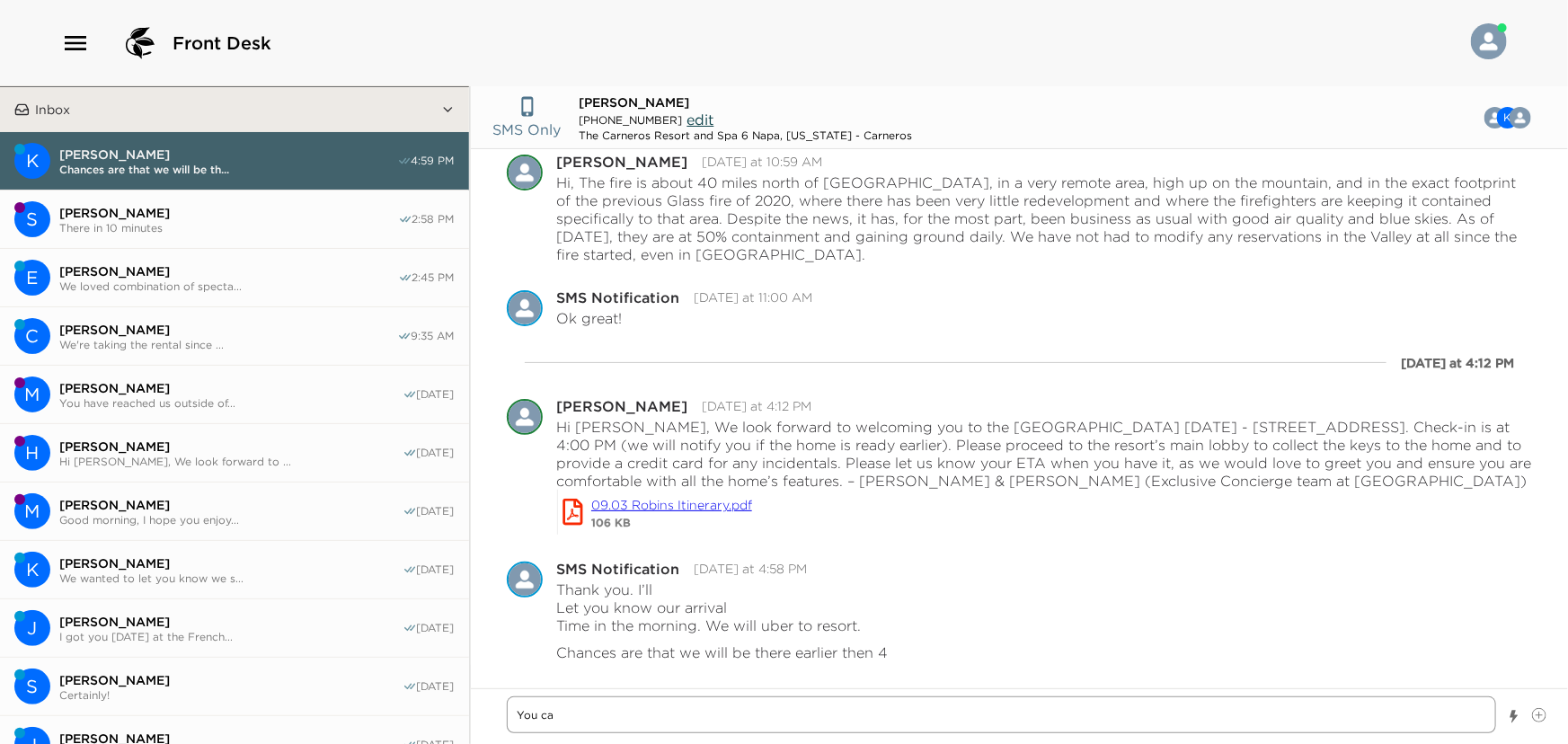
type textarea "You can"
type textarea "x"
type textarea "You can"
type textarea "x"
type textarea "You can d"
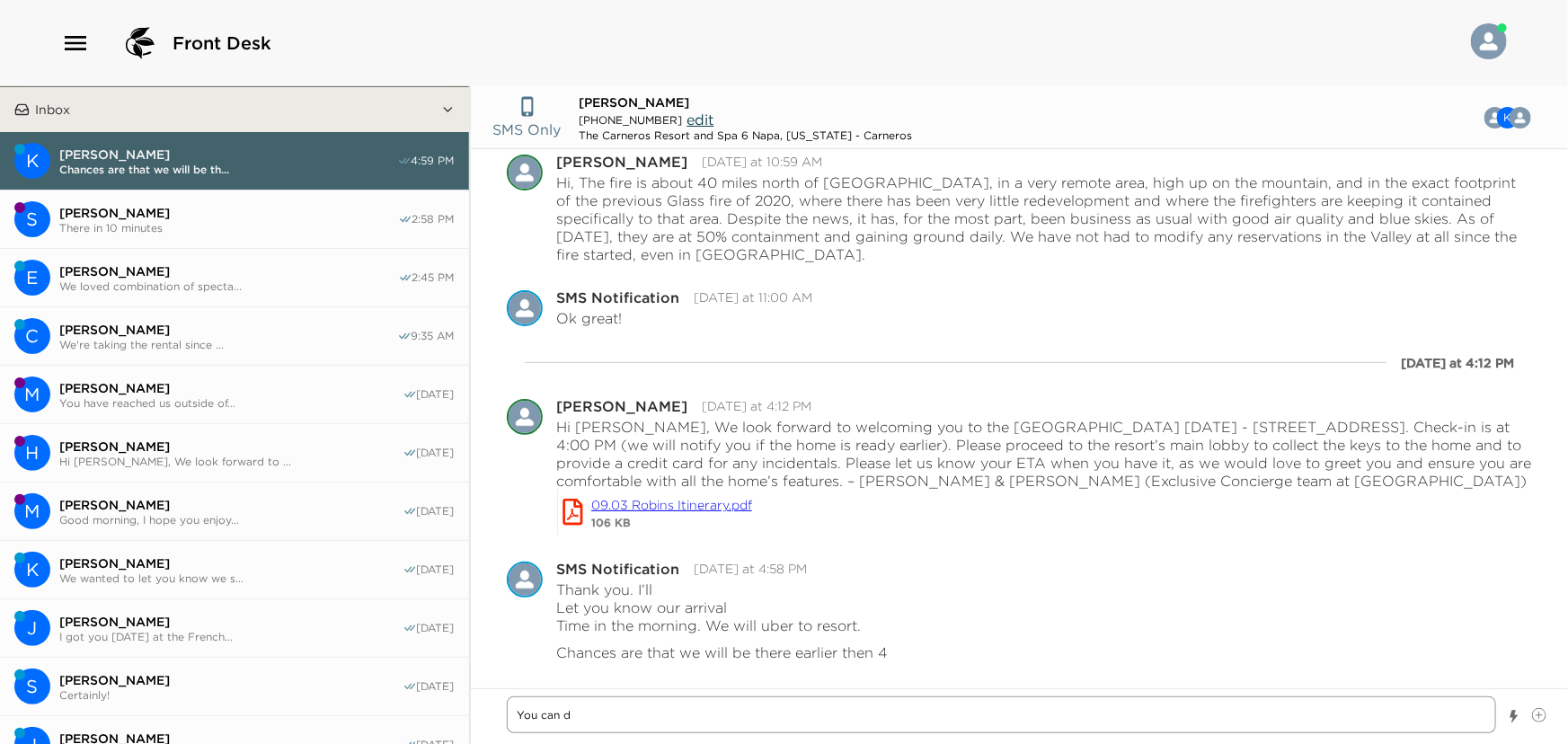
type textarea "x"
type textarea "You can dr"
type textarea "x"
type textarea "You can dro"
type textarea "x"
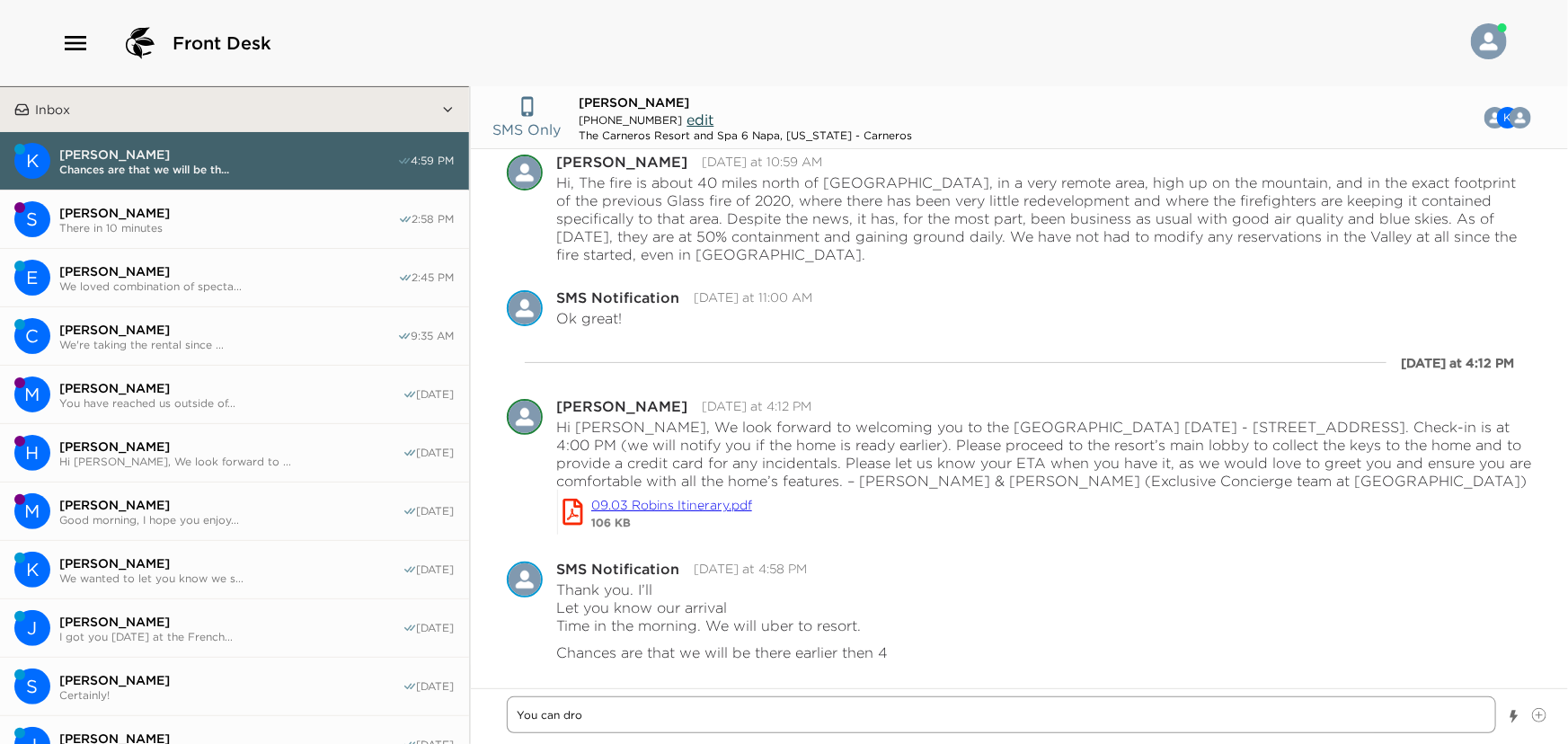
type textarea "You can drop"
type textarea "x"
type textarea "You can drop"
type textarea "x"
type textarea "You can drop y"
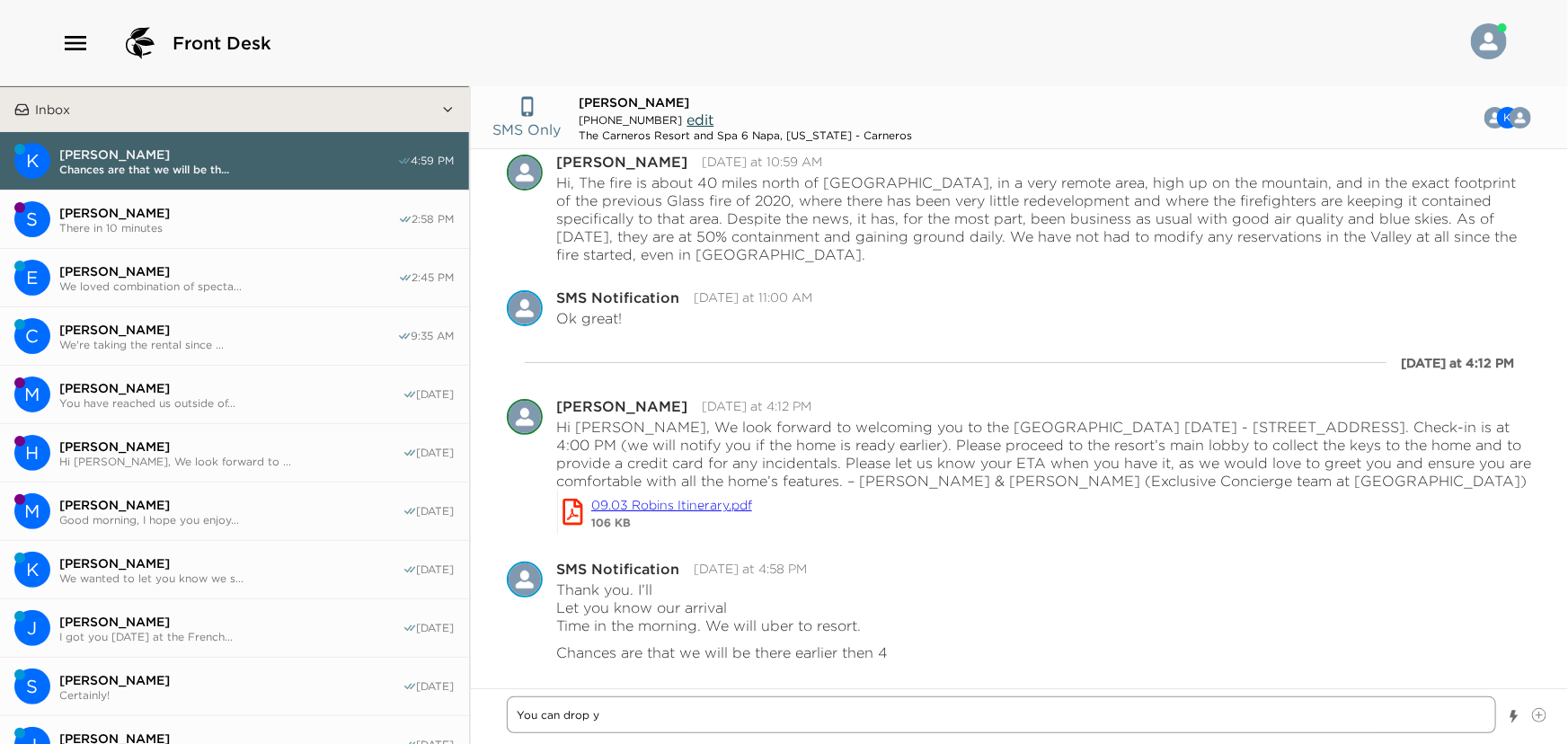
type textarea "x"
type textarea "You can drop yo"
type textarea "x"
type textarea "You can drop you"
type textarea "x"
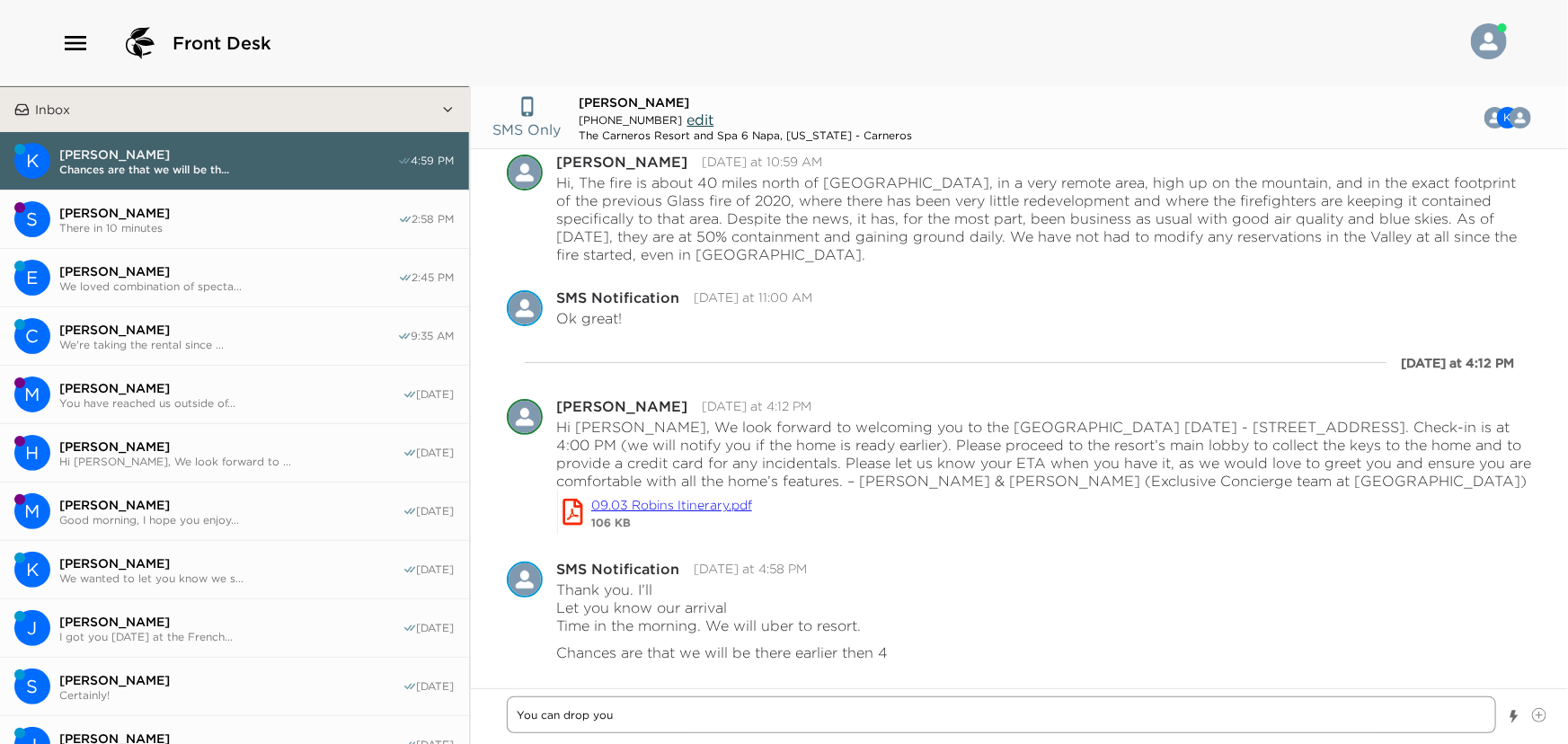
type textarea "You can drop your"
type textarea "x"
type textarea "You can drop your"
type textarea "x"
type textarea "You can drop your b"
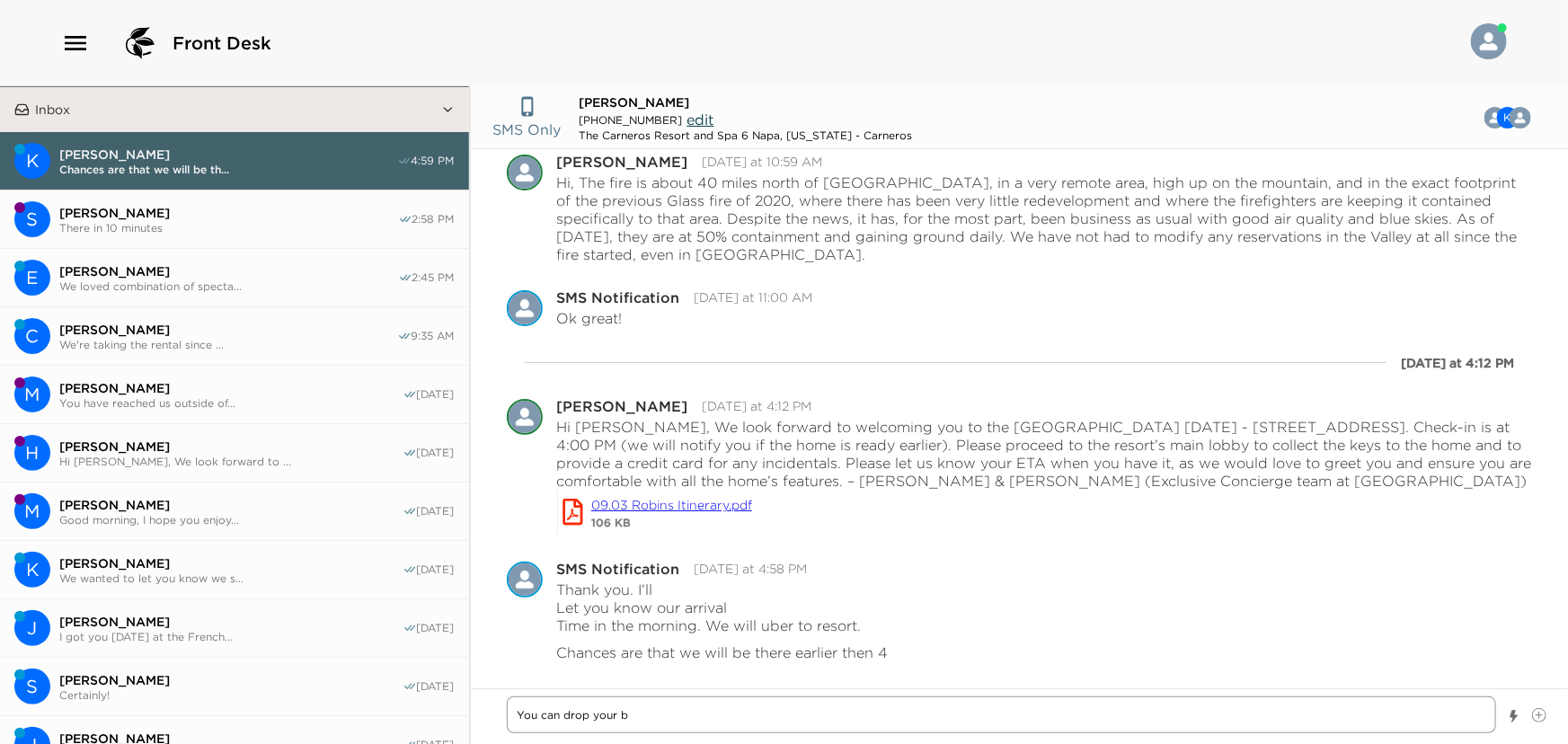
type textarea "x"
type textarea "You can drop your ba"
type textarea "x"
type textarea "You can drop your bag"
type textarea "x"
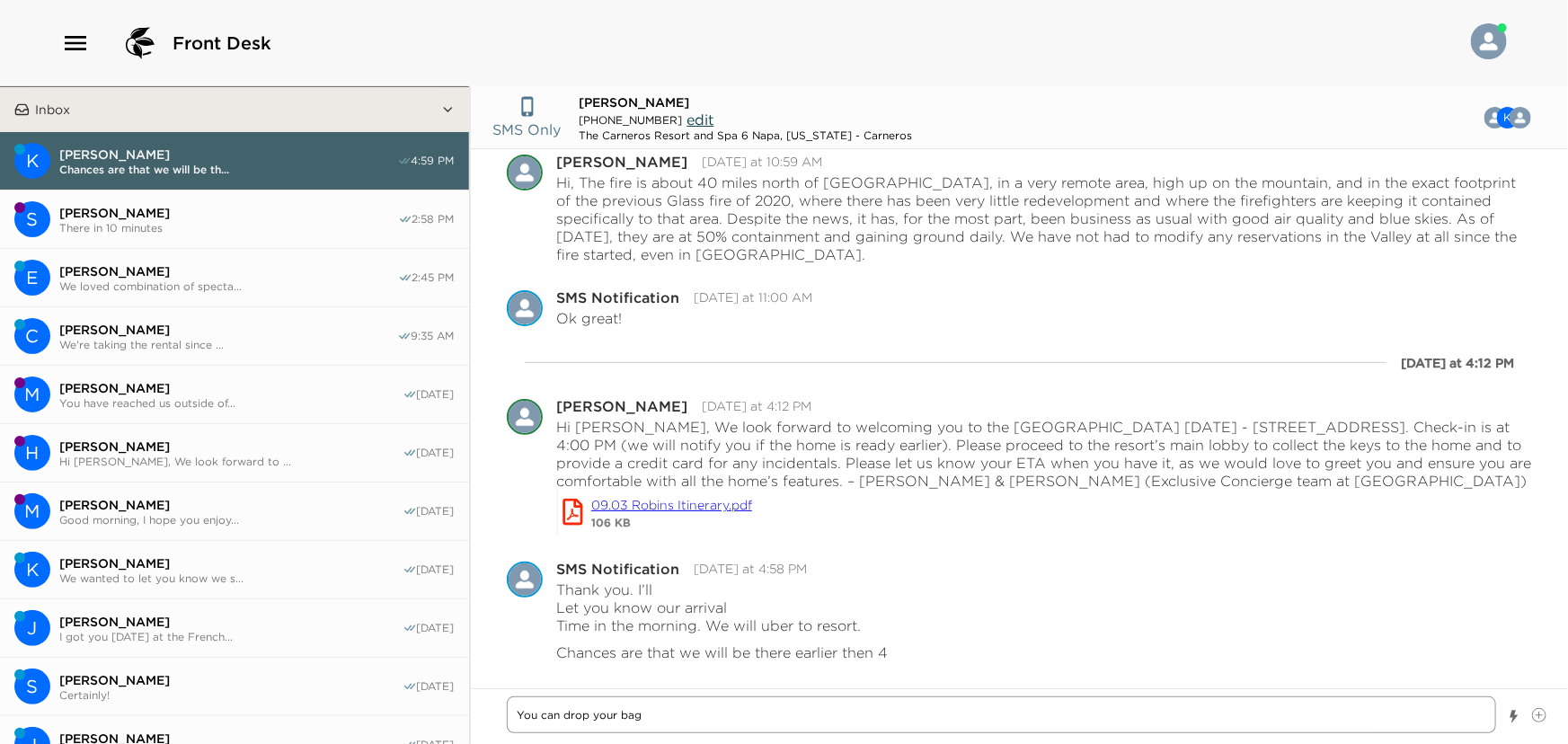
type textarea "You can drop your bags"
type textarea "x"
type textarea "You can drop your bags"
type textarea "x"
type textarea "You can drop your bags a"
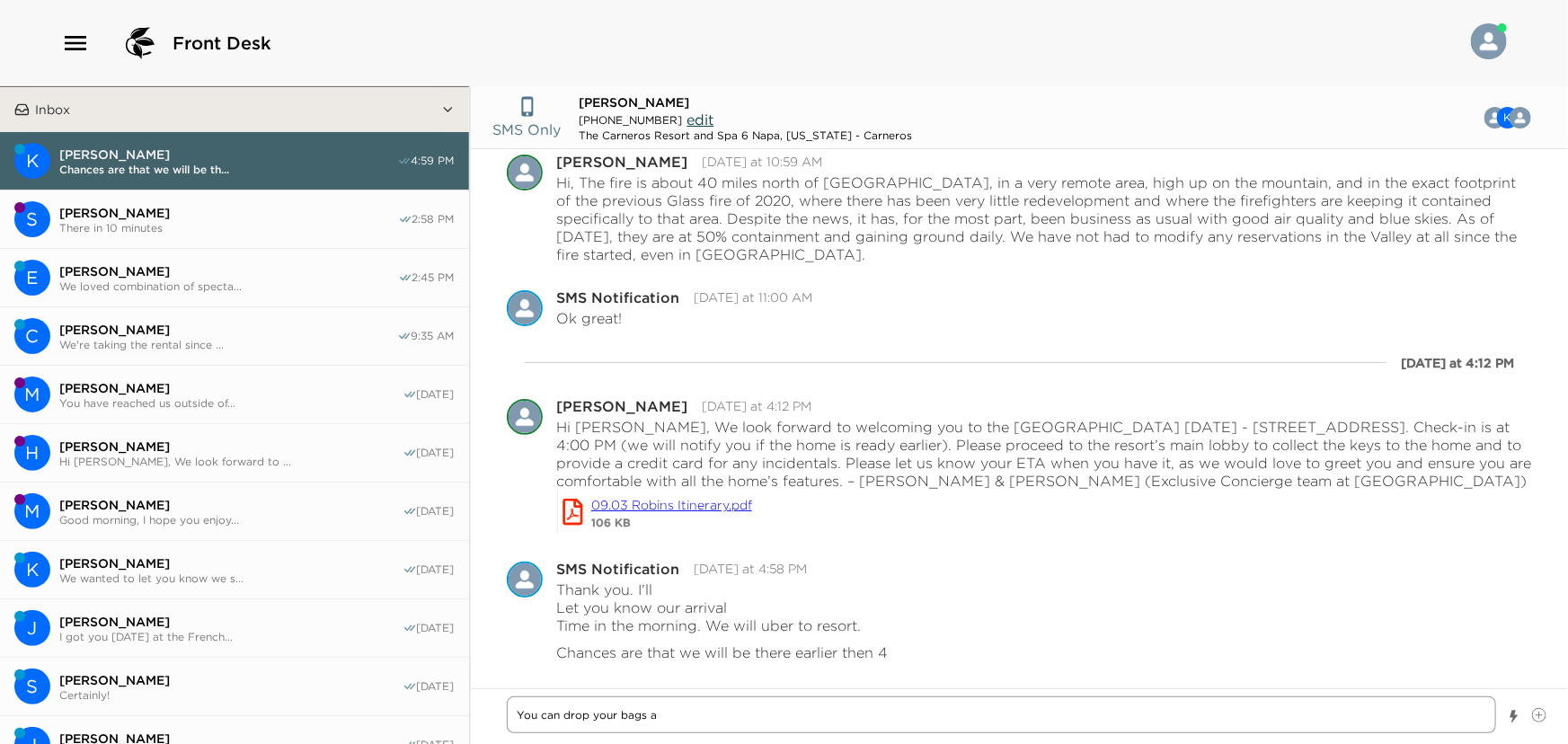
type textarea "x"
type textarea "You can drop your bags an"
type textarea "x"
type textarea "You can drop your bags and"
type textarea "x"
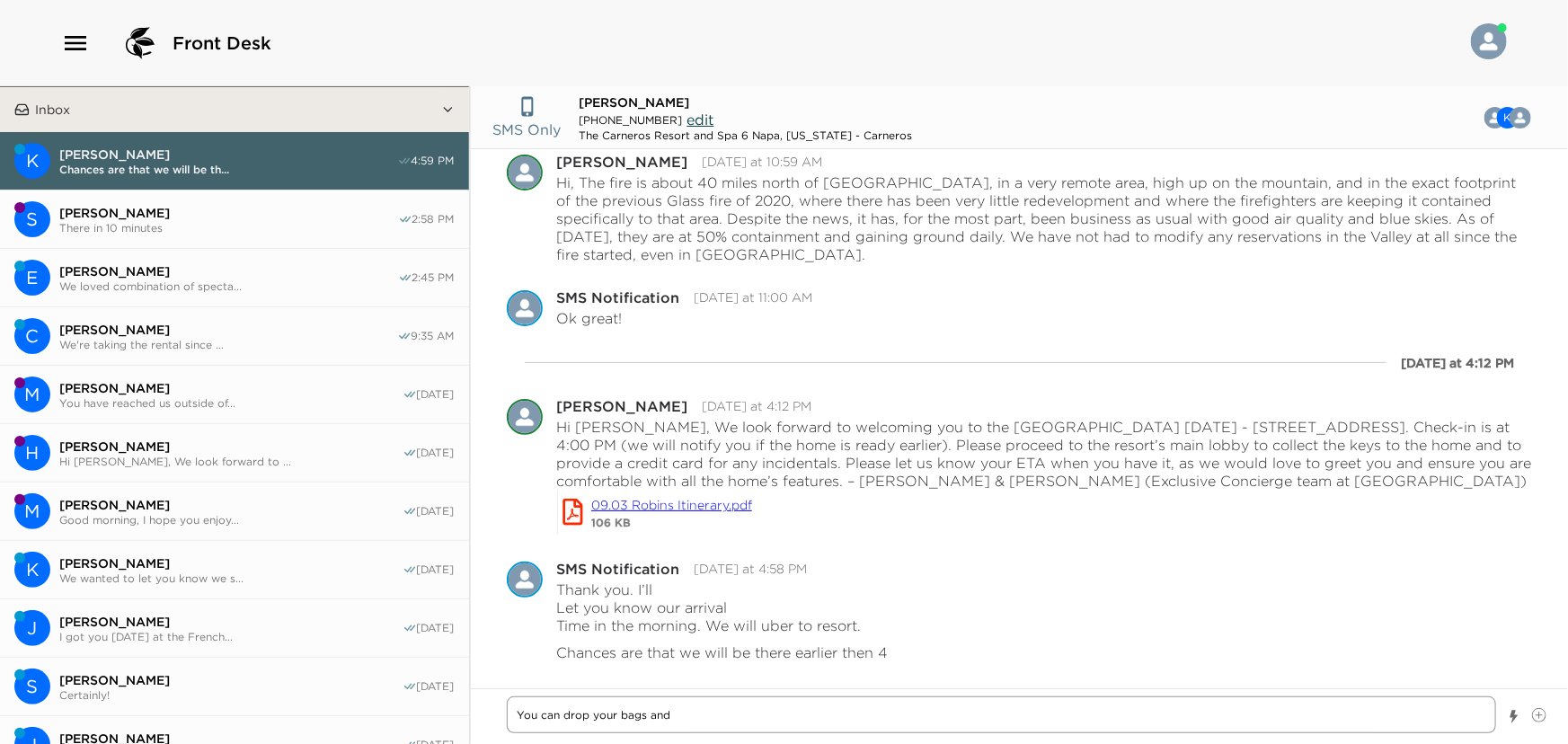
type textarea "You can drop your bags and"
type textarea "x"
type textarea "You can drop your bags and h"
type textarea "x"
type textarea "You can drop your bags and he"
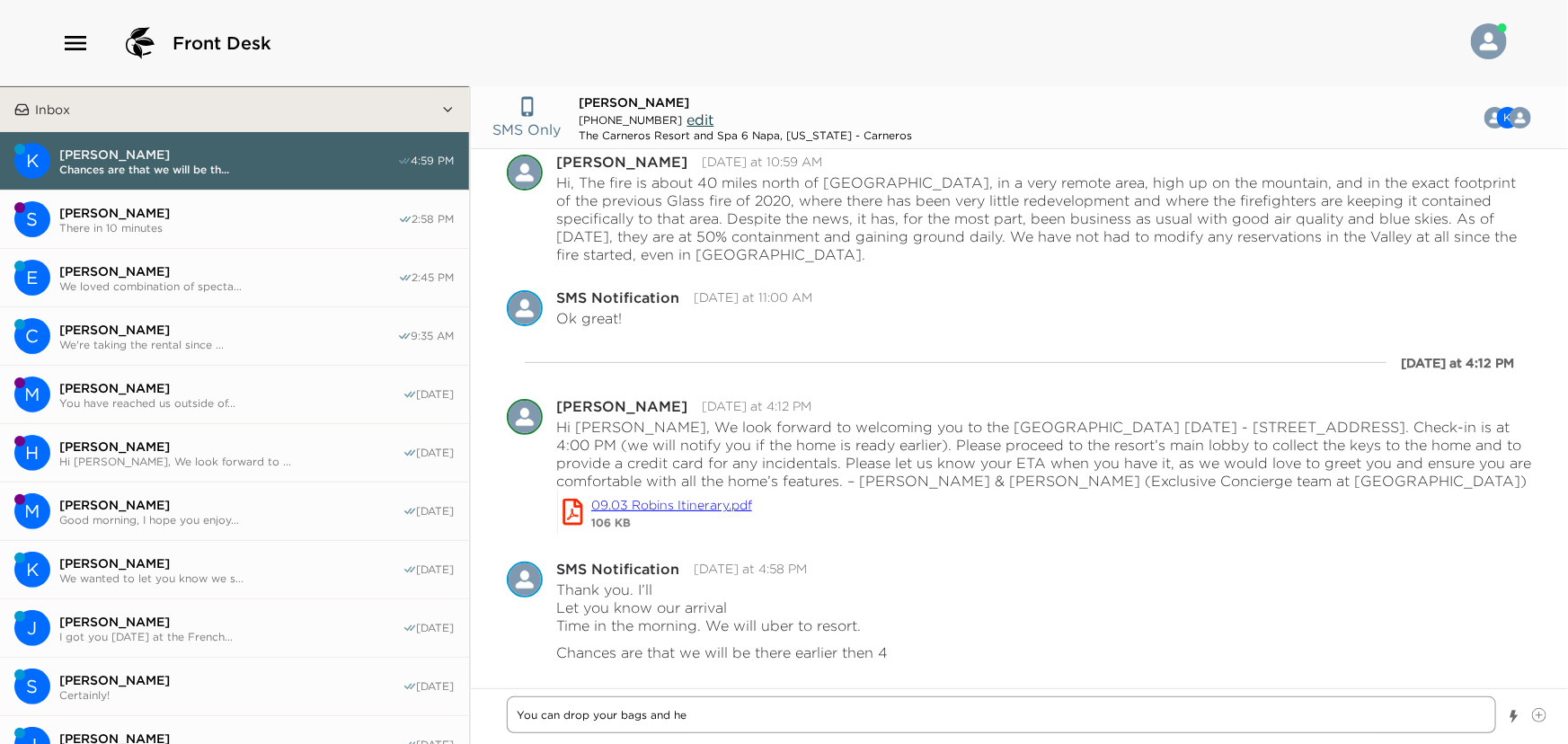
type textarea "x"
type textarea "You can drop your bags and hea"
type textarea "x"
type textarea "You can drop your bags and head"
type textarea "x"
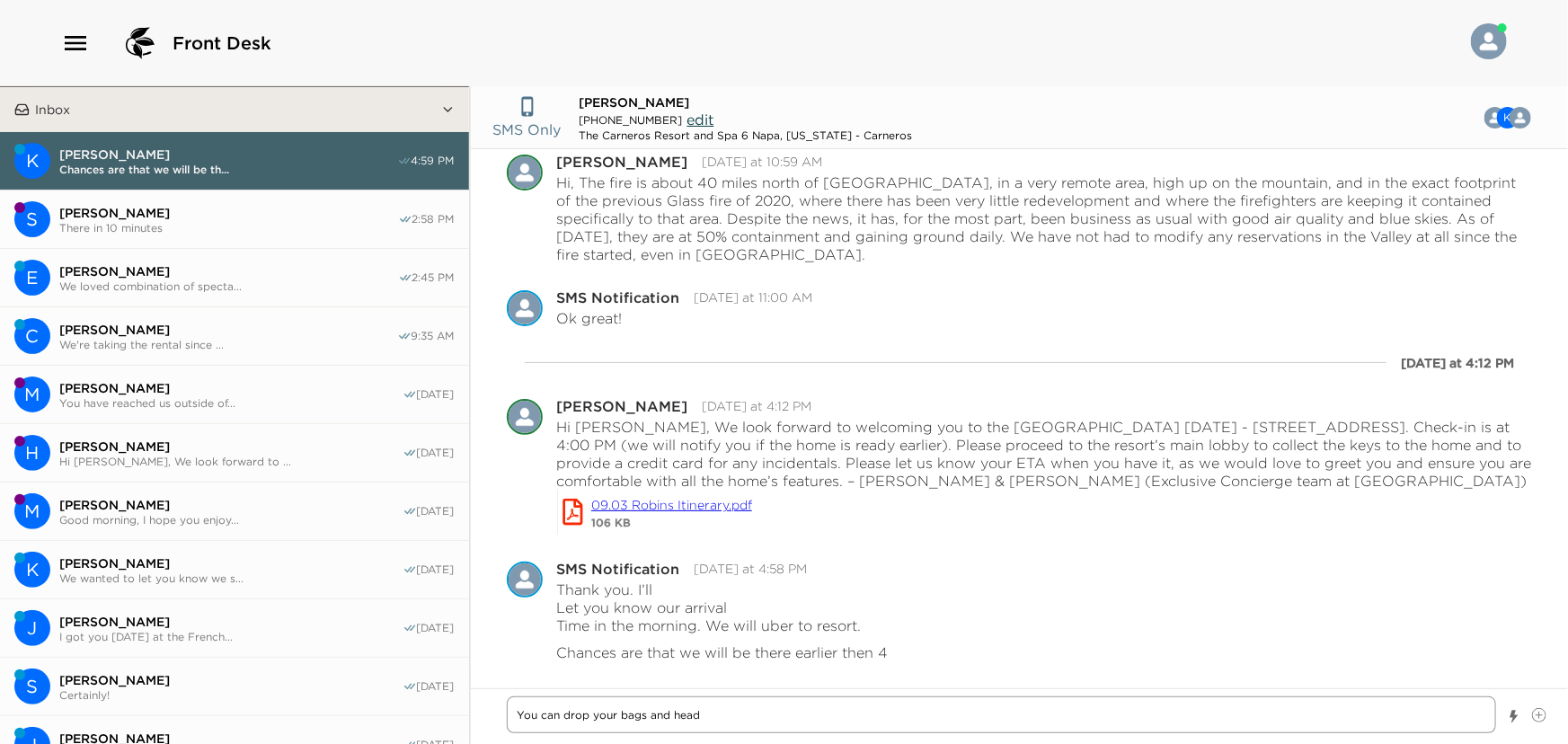
type textarea "You can drop your bags and head"
type textarea "x"
type textarea "You can drop your bags and head u"
type textarea "x"
type textarea "You can drop your bags and head up"
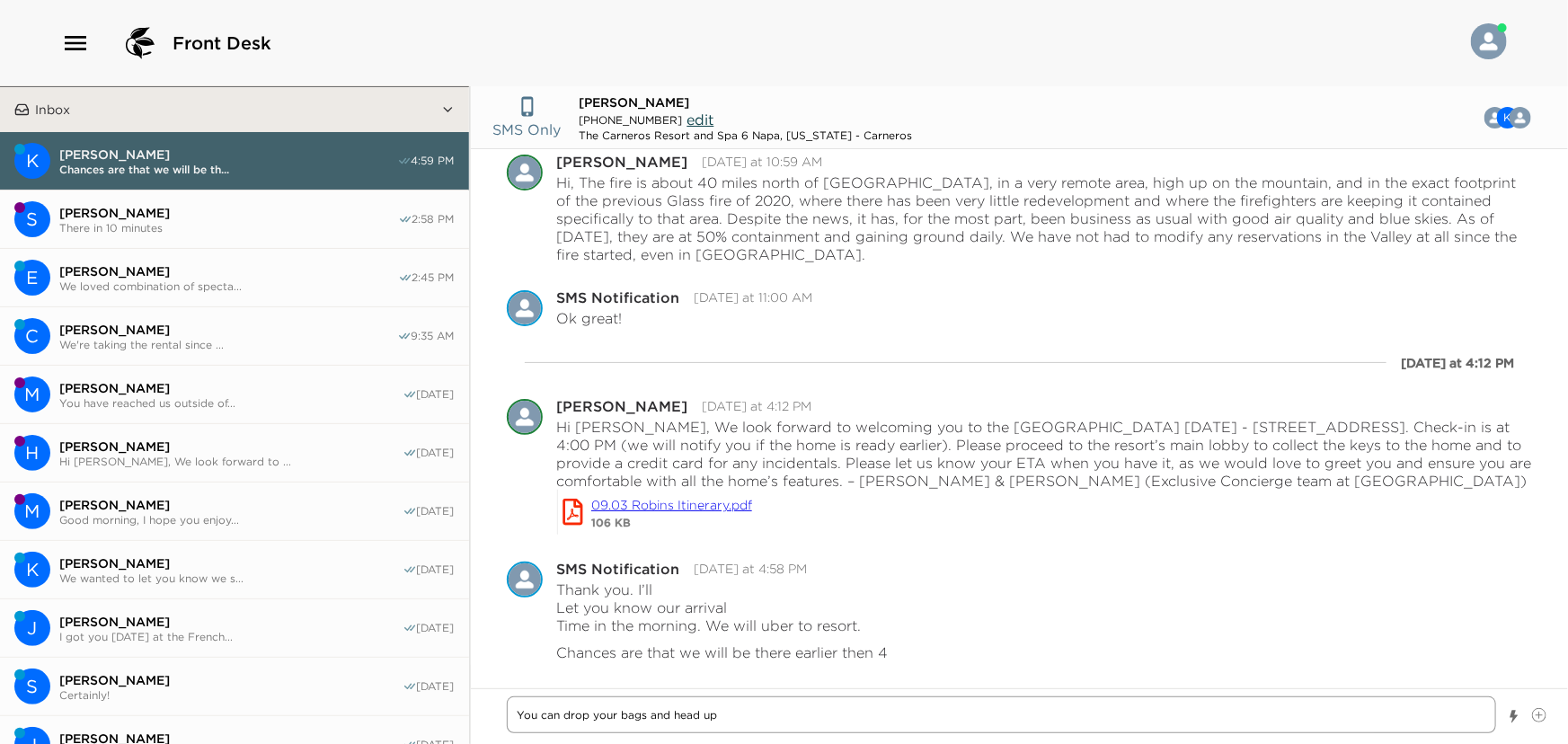
type textarea "x"
type textarea "You can drop your bags and head up"
type textarea "x"
type textarea "You can drop your bags and head up t"
type textarea "x"
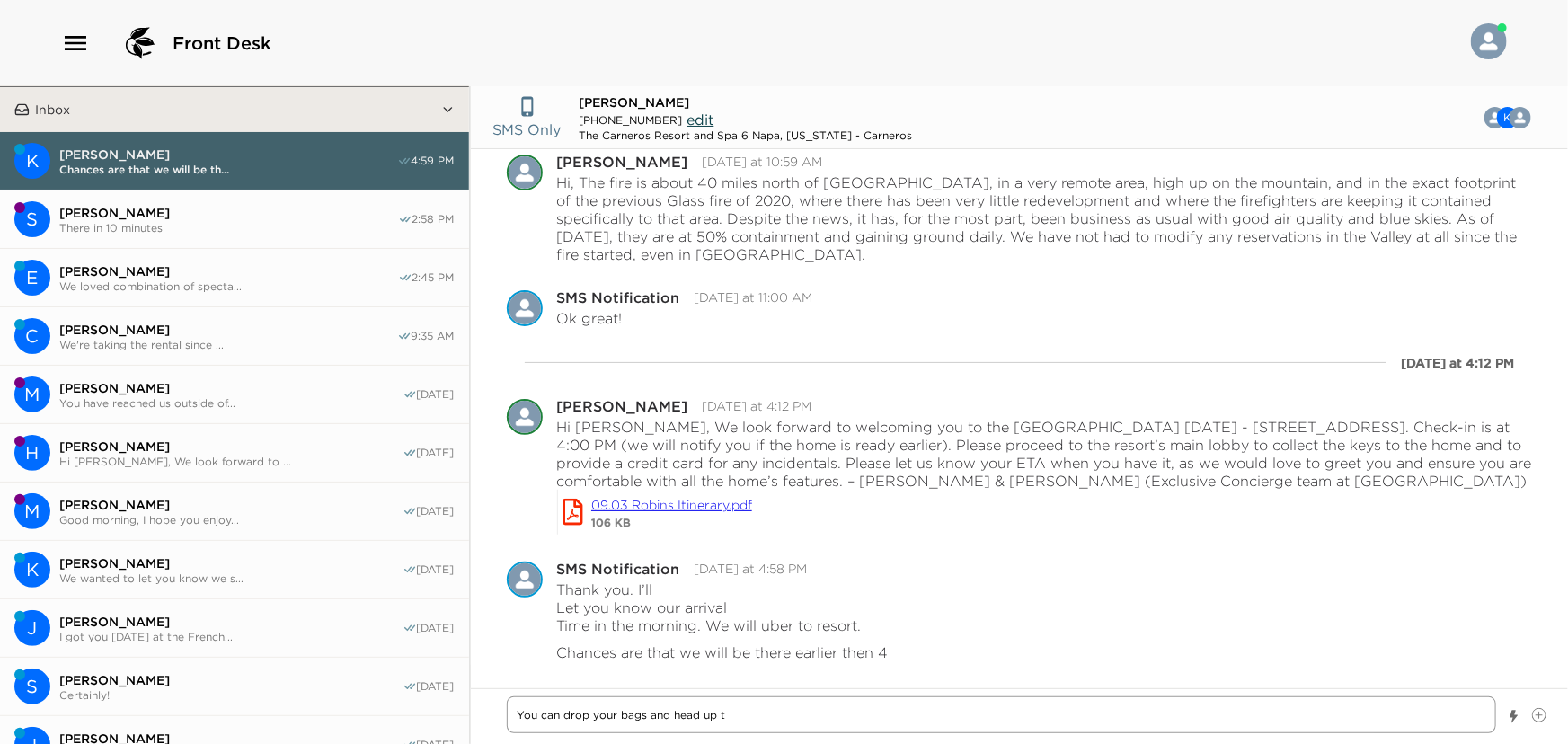
type textarea "You can drop your bags and head up to"
type textarea "x"
type textarea "You can drop your bags and head up to"
type textarea "x"
type textarea "You can drop your bags and head up to y"
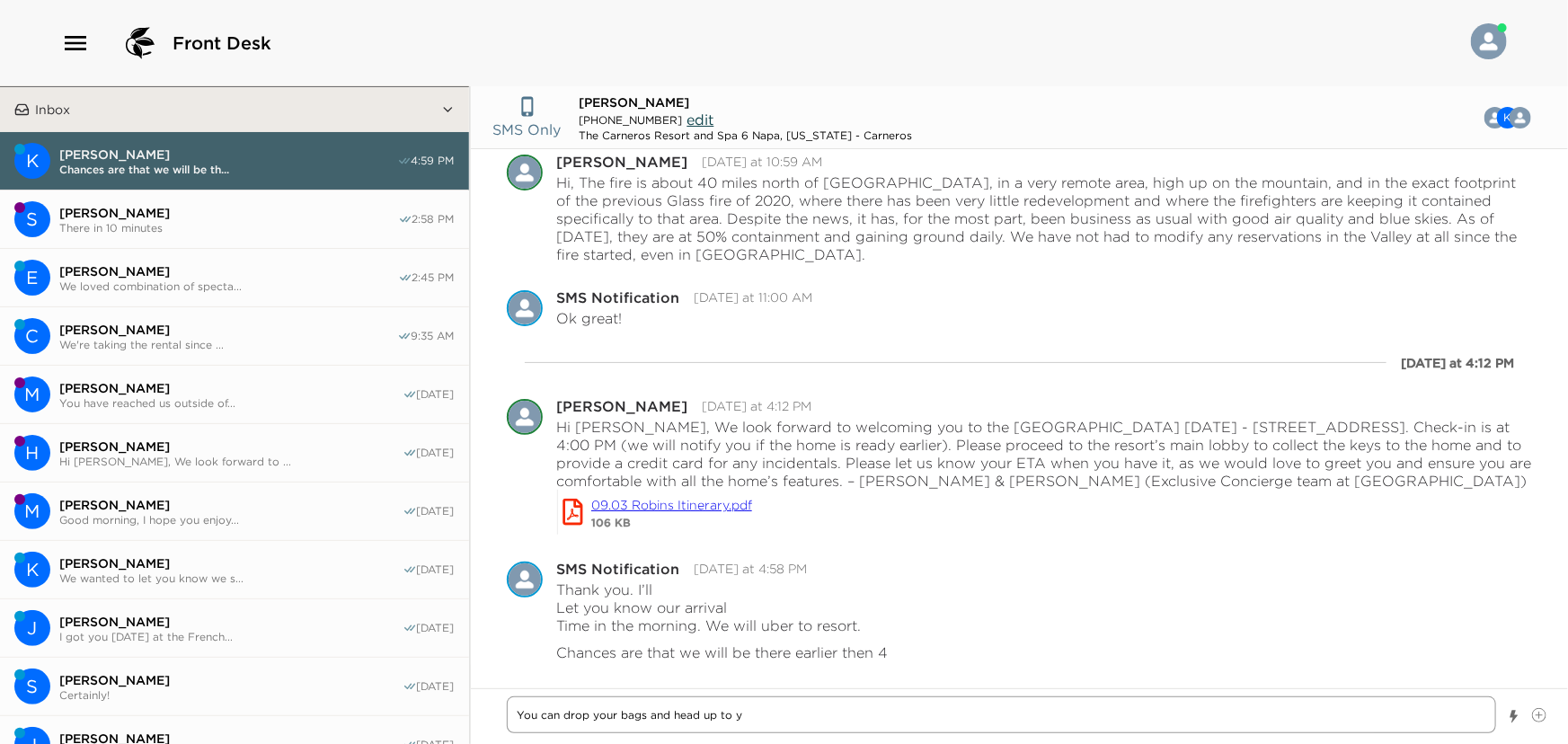
type textarea "x"
type textarea "You can drop your bags and head up to yo"
type textarea "x"
type textarea "You can drop your bags and head up to you"
type textarea "x"
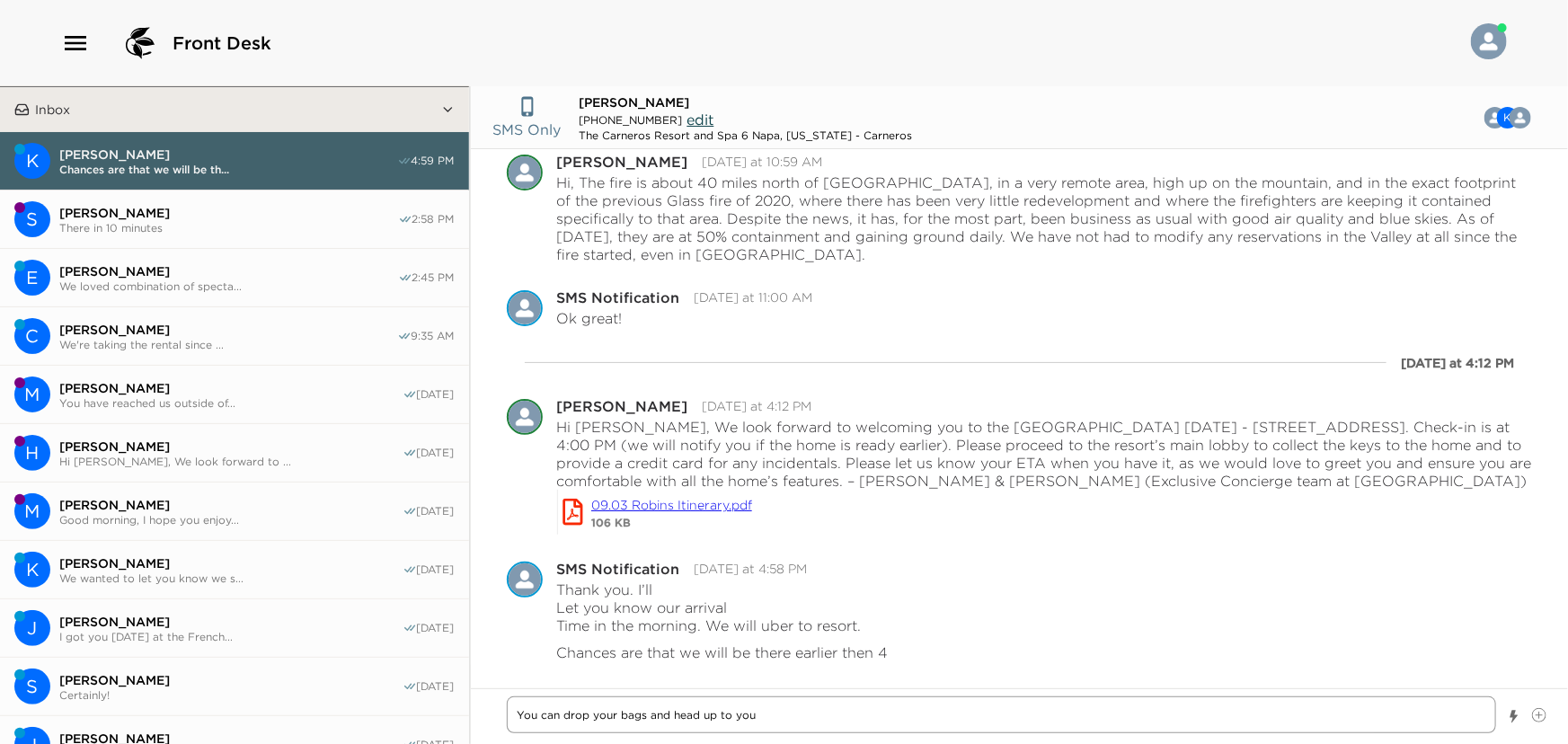
type textarea "You can drop your bags and head up to your"
type textarea "x"
type textarea "You can drop your bags and head up to your"
type textarea "x"
type textarea "You can drop your bags and head up to your t"
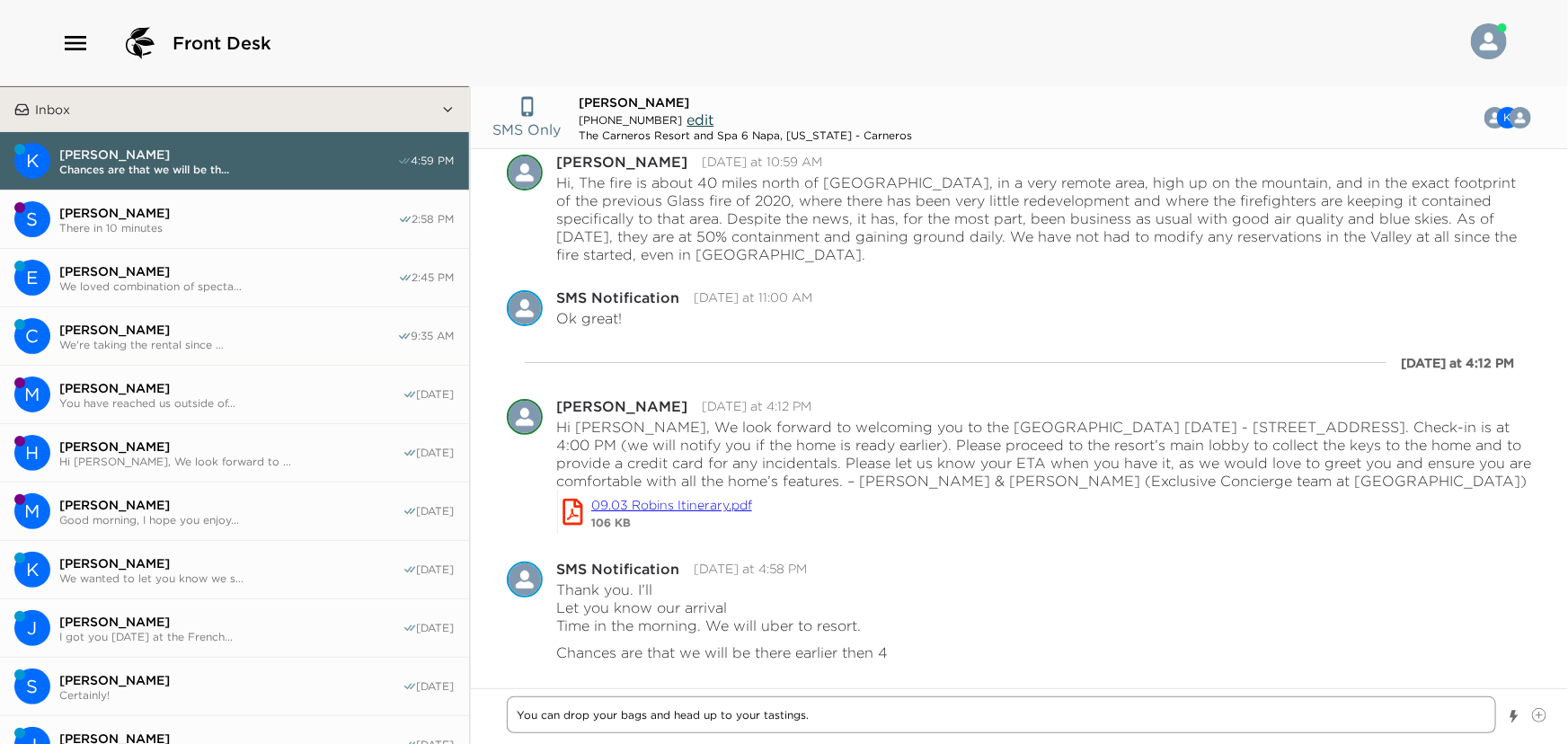
drag, startPoint x: 517, startPoint y: 713, endPoint x: 519, endPoint y: 738, distance: 25.1
click at [517, 713] on textarea "You can drop your bags and head up to your tastings." at bounding box center [1002, 713] width 990 height 36
drag, startPoint x: 724, startPoint y: 715, endPoint x: 726, endPoint y: 724, distance: 9.2
click at [724, 715] on textarea "Sounds good, you can drop your bags and head up to your tastings." at bounding box center [1002, 713] width 990 height 36
click at [909, 717] on textarea "Sounds good, you can drop your bags and head up to your tastings." at bounding box center [1002, 713] width 990 height 36
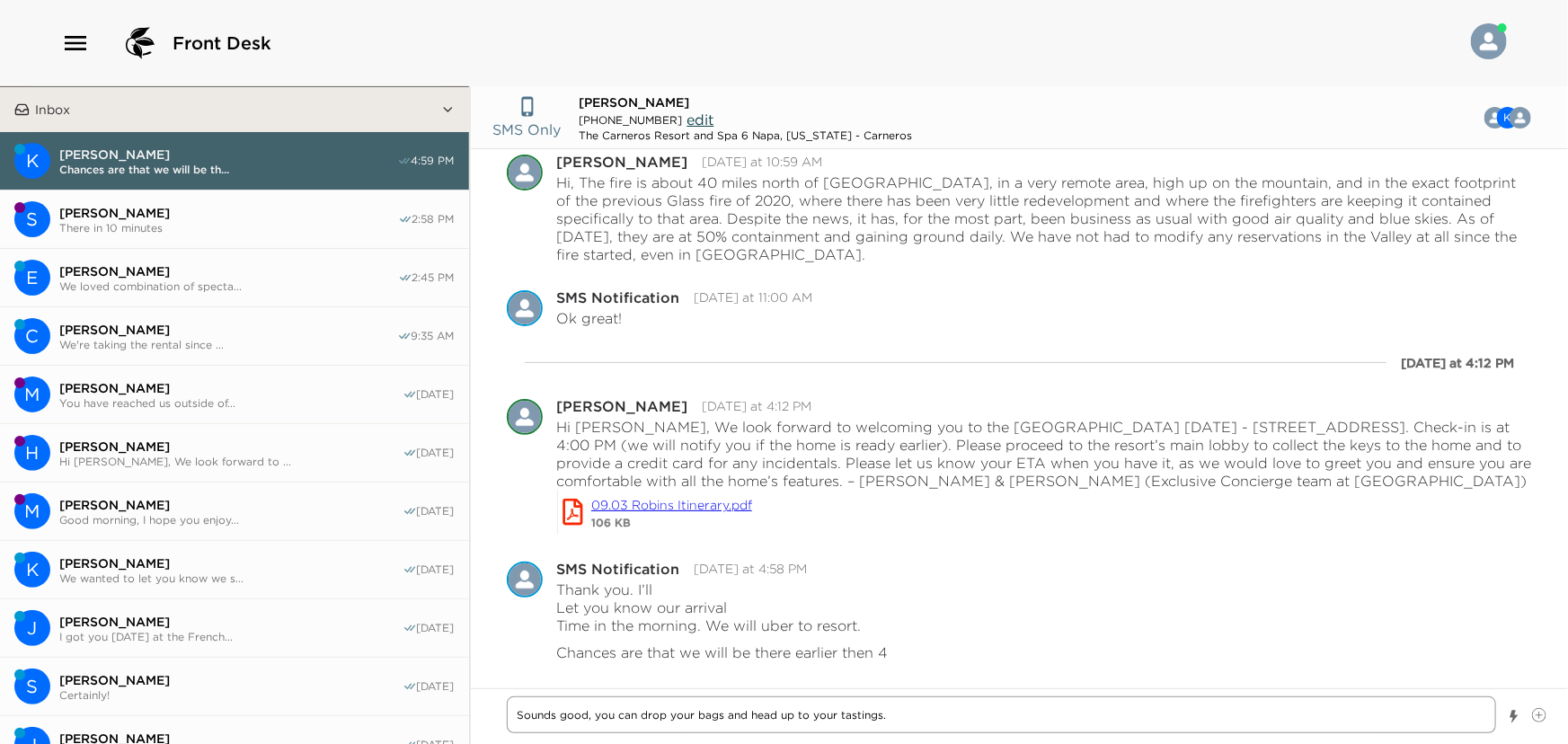
drag, startPoint x: 721, startPoint y: 713, endPoint x: 732, endPoint y: 737, distance: 26.4
click at [721, 713] on textarea "Sounds good, you can drop your bags and head up to your tastings." at bounding box center [1002, 713] width 990 height 36
click at [1062, 718] on textarea "Sounds good, you can drop your bags, maybe grab a quick bite, and head up to yo…" at bounding box center [1002, 713] width 990 height 36
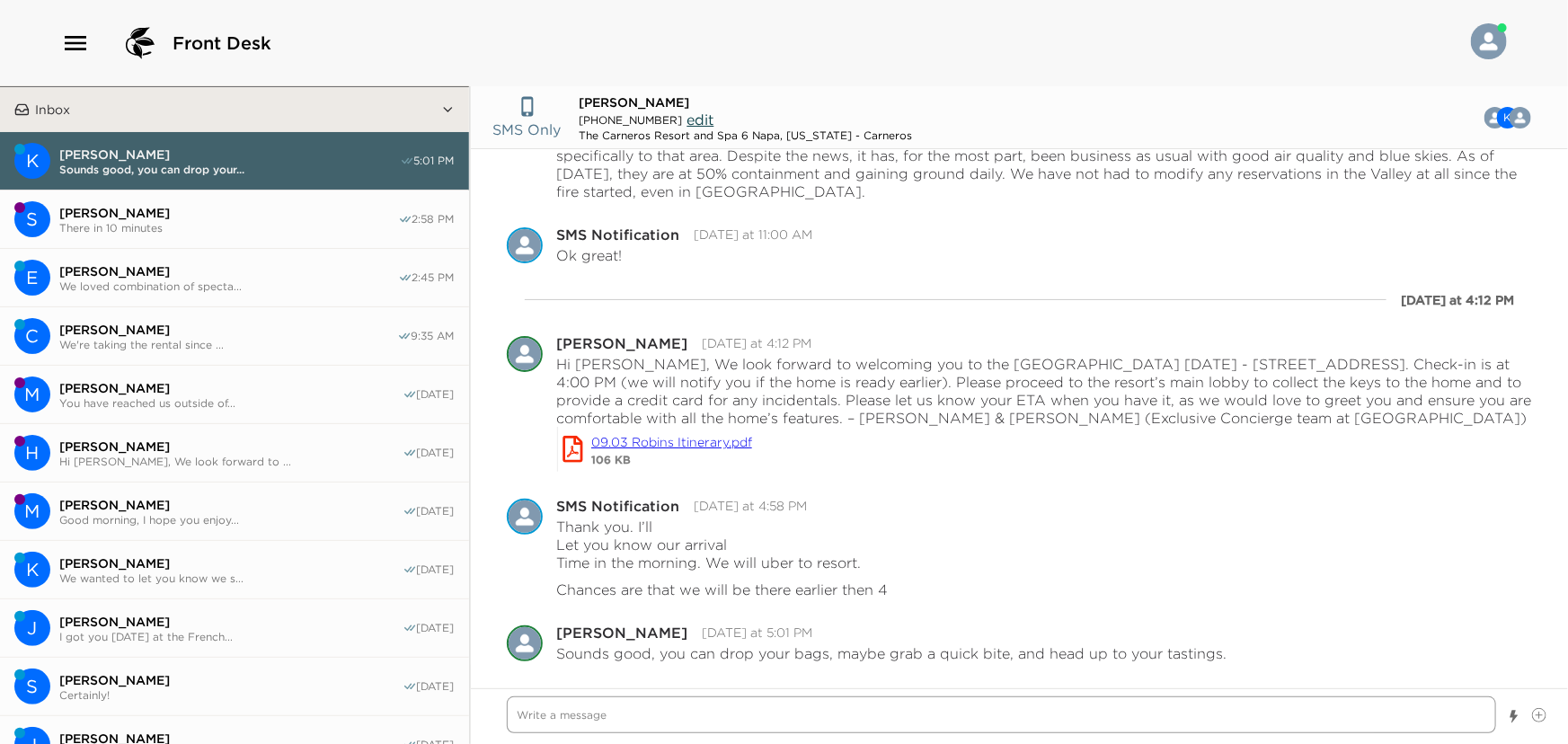
scroll to position [0, 0]
